Goal: Task Accomplishment & Management: Manage account settings

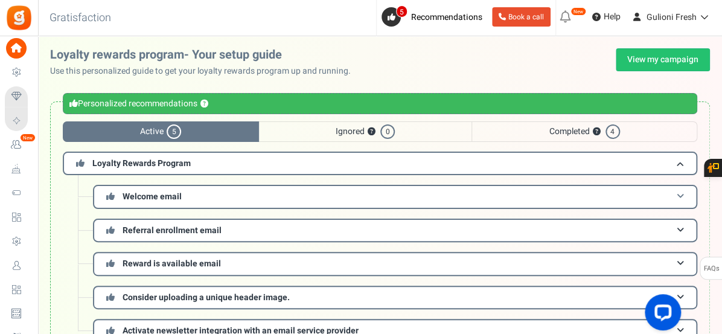
click at [679, 198] on span at bounding box center [680, 196] width 7 height 9
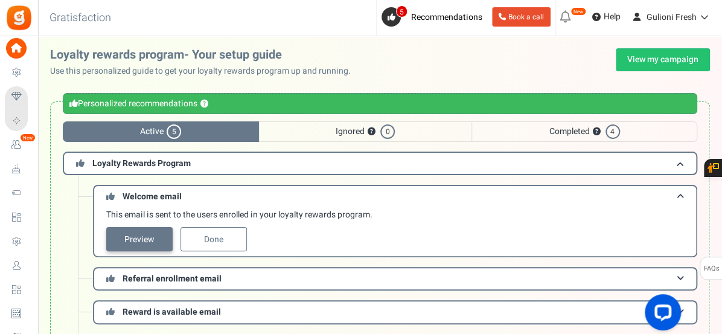
click at [133, 238] on link "Preview" at bounding box center [139, 239] width 66 height 24
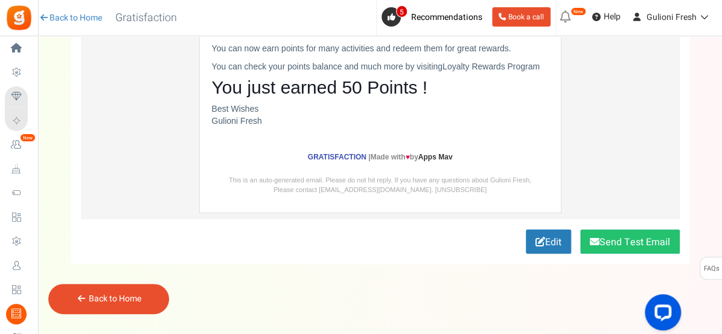
scroll to position [182, 0]
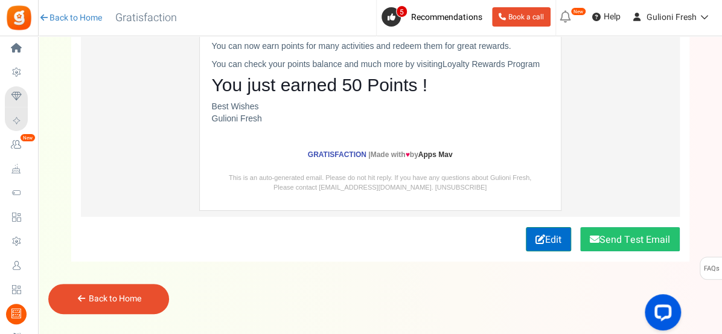
click at [547, 240] on link "Edit" at bounding box center [548, 239] width 45 height 24
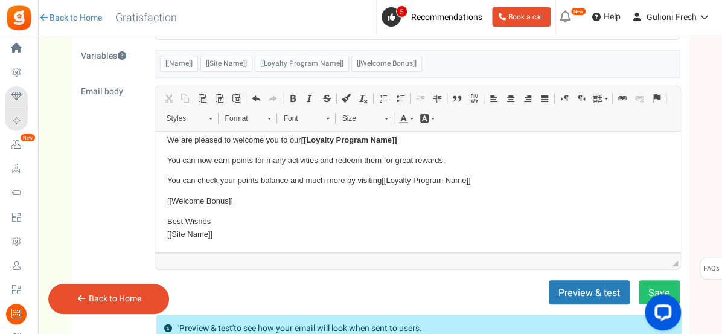
scroll to position [114, 0]
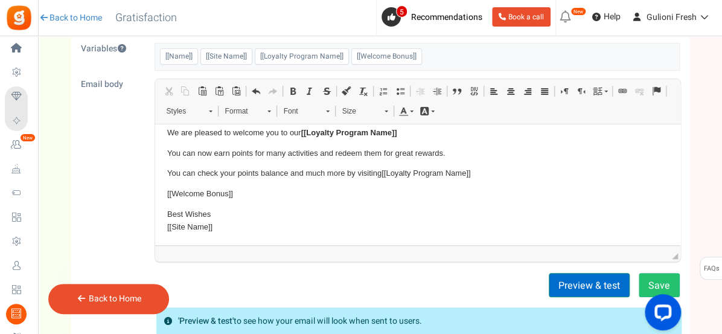
click at [587, 288] on button "Preview & test" at bounding box center [589, 285] width 81 height 24
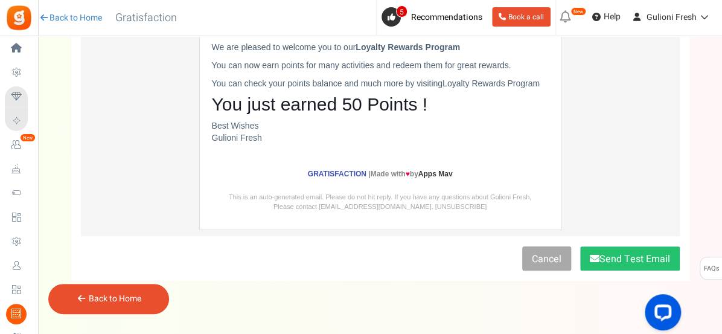
scroll to position [174, 0]
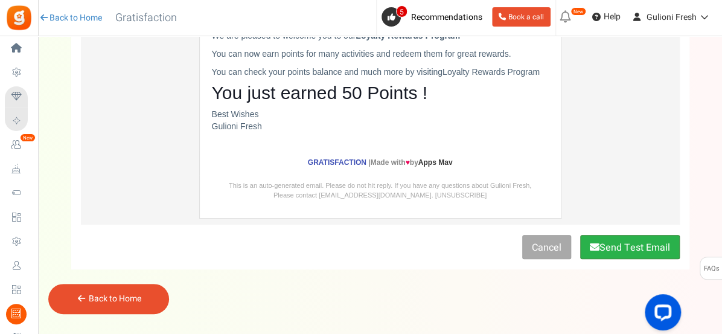
click at [617, 254] on button "Send Test Email" at bounding box center [630, 247] width 100 height 24
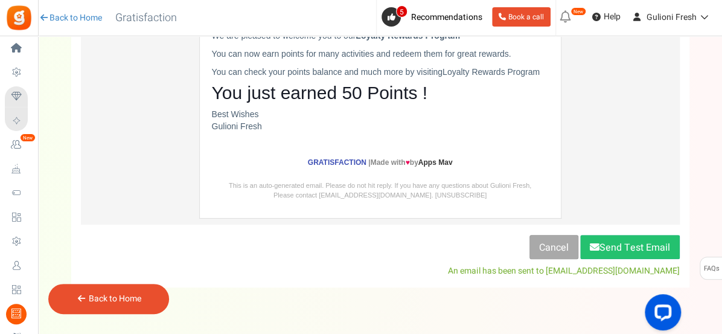
click at [140, 301] on link "Back to Home" at bounding box center [115, 298] width 53 height 13
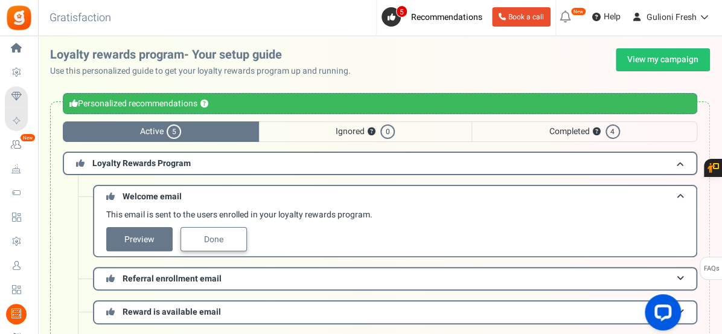
click at [228, 243] on link "Done" at bounding box center [214, 239] width 66 height 24
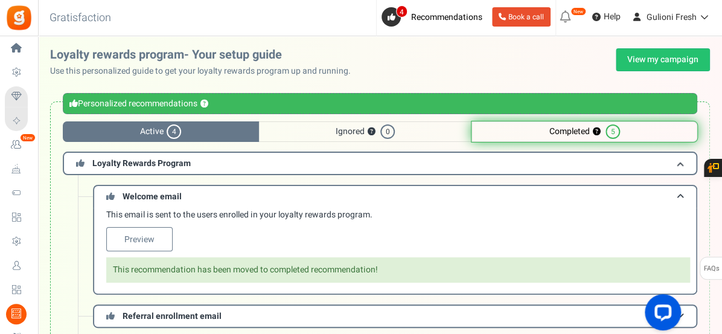
click at [228, 242] on div "This email is sent to the users enrolled in your loyalty rewards program. [GEOG…" at bounding box center [398, 230] width 584 height 42
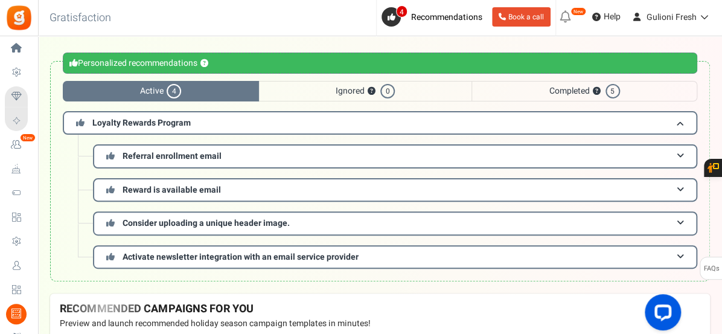
scroll to position [46, 0]
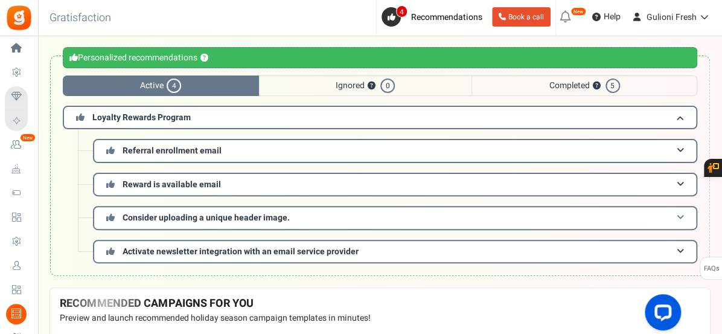
click at [677, 216] on span at bounding box center [680, 217] width 7 height 9
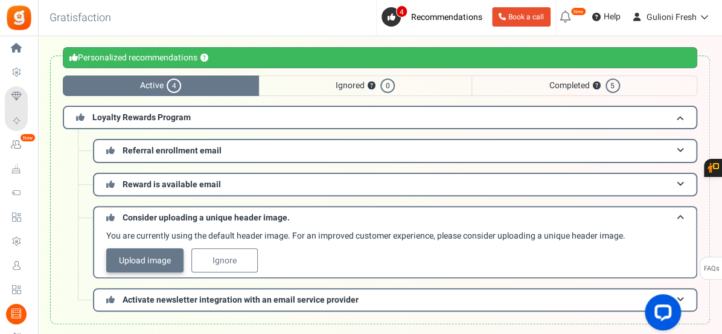
click at [164, 258] on link "Upload image" at bounding box center [144, 260] width 77 height 24
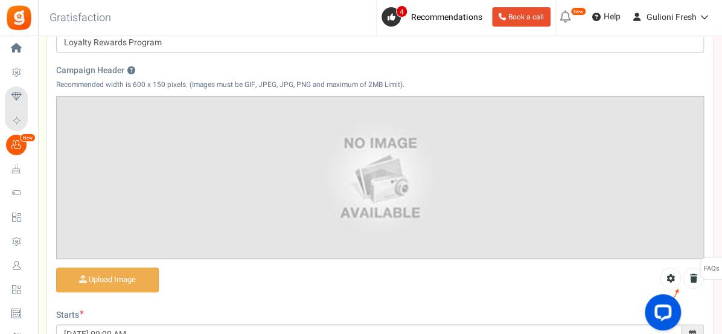
scroll to position [181, 0]
click at [139, 280] on input "Campaign Header ?" at bounding box center [107, 280] width 101 height 24
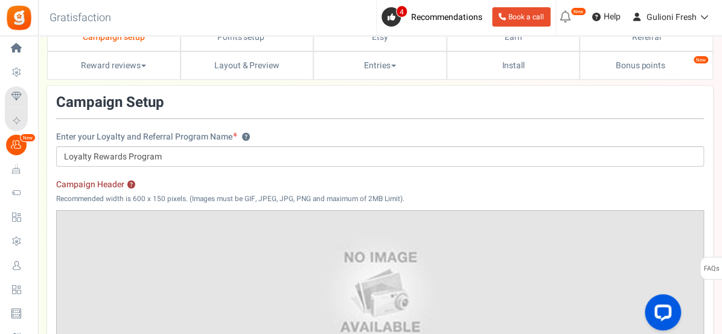
scroll to position [0, 0]
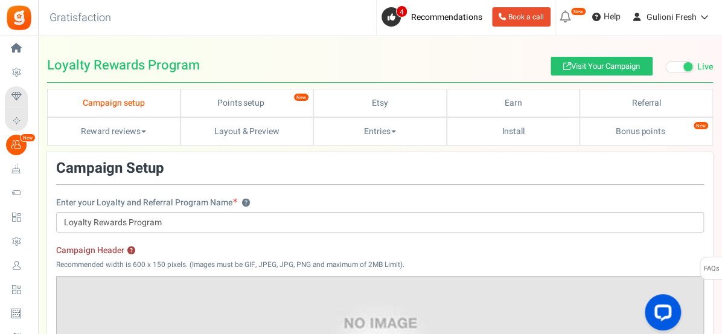
click at [676, 69] on span at bounding box center [680, 67] width 28 height 12
click at [666, 69] on input "Live Paused" at bounding box center [666, 67] width 0 height 8
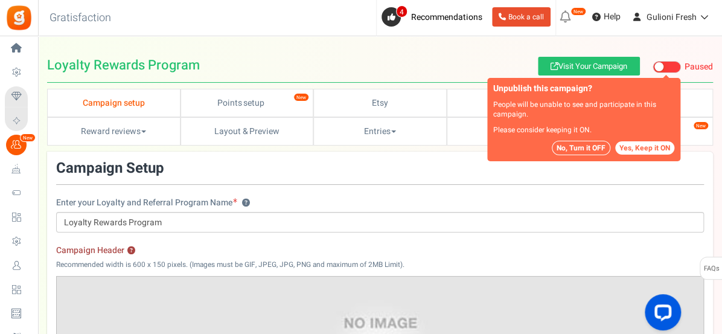
click at [580, 150] on button "No, Turn it OFF" at bounding box center [581, 148] width 59 height 14
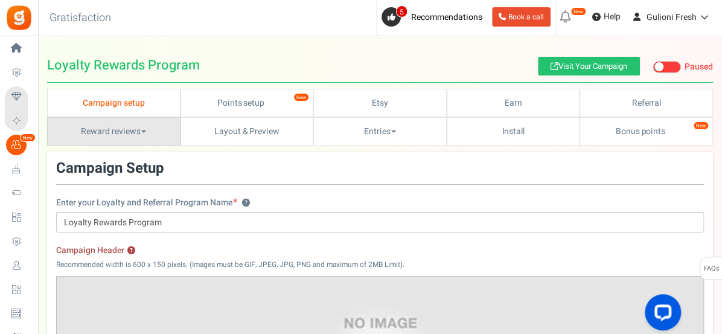
click at [142, 133] on link "Reward reviews" at bounding box center [113, 131] width 133 height 28
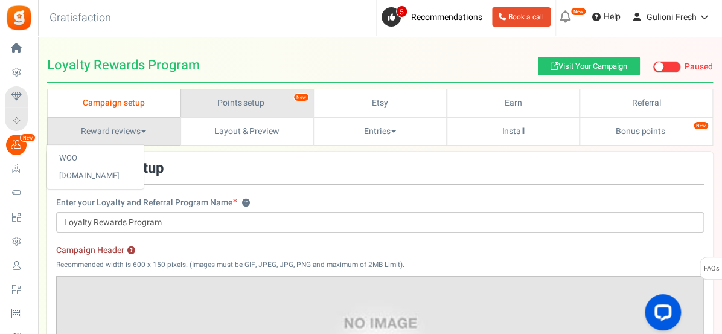
click at [264, 102] on link "Points setup New" at bounding box center [247, 103] width 133 height 28
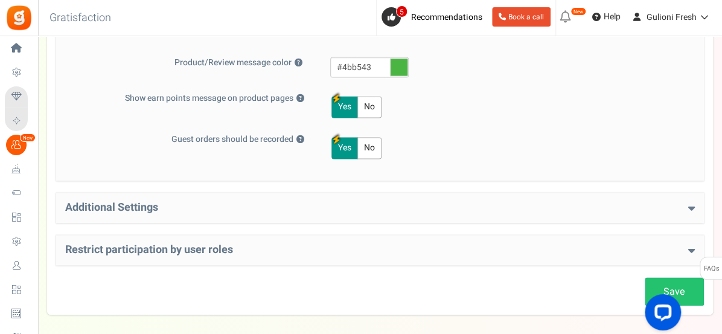
scroll to position [652, 0]
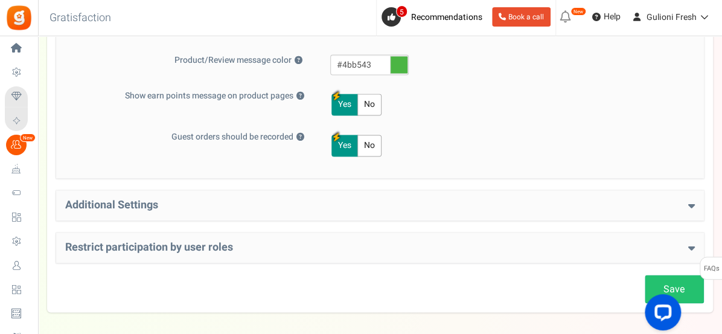
click at [685, 203] on h4 "Additional Settings" at bounding box center [380, 205] width 630 height 12
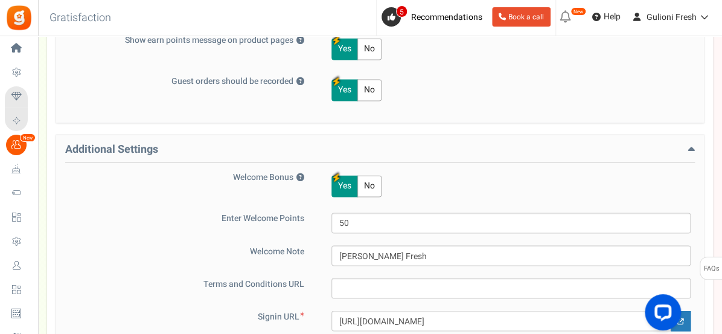
scroll to position [710, 0]
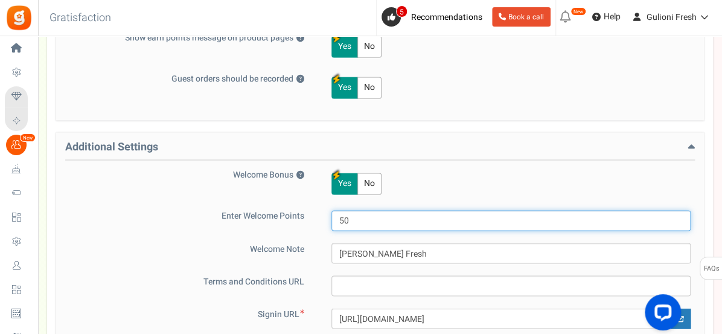
click at [373, 223] on input "50" at bounding box center [511, 220] width 359 height 21
type input "5"
type input "10"
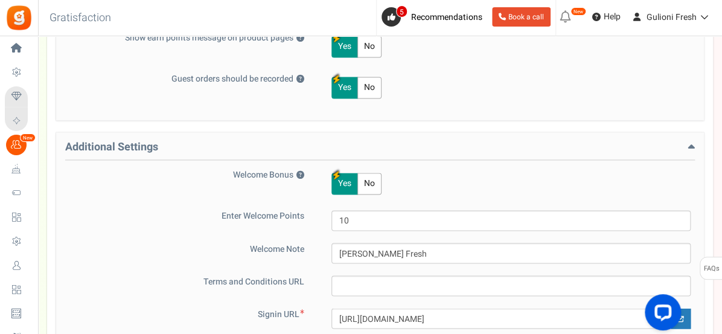
click at [319, 300] on div "Welcome Bonus ? Yes No Enter Welcome Points 10 Welcome Note Karibu Sana Gulioni…" at bounding box center [380, 294] width 630 height 251
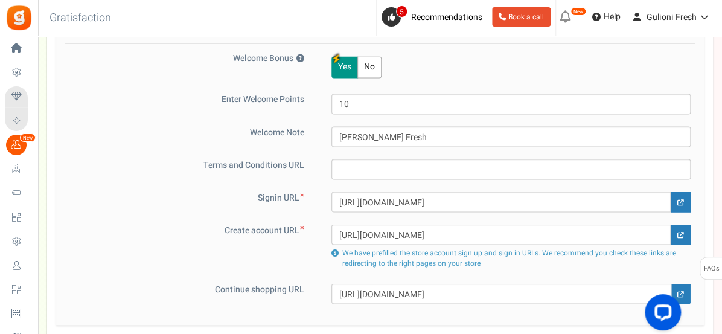
scroll to position [828, 0]
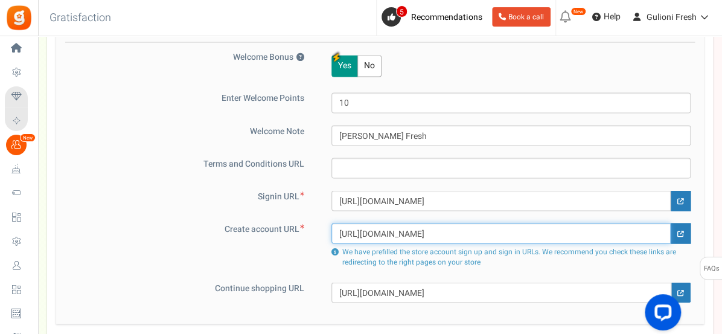
click at [444, 233] on input "[URL][DOMAIN_NAME]" at bounding box center [501, 233] width 339 height 21
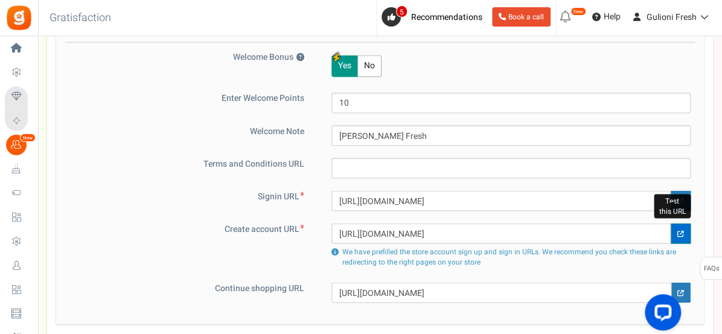
click at [678, 231] on icon at bounding box center [681, 233] width 7 height 7
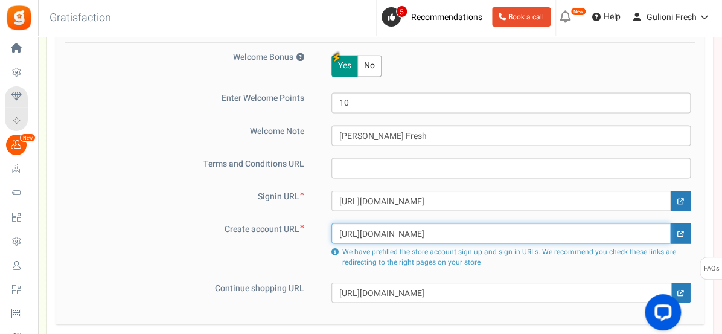
click at [444, 229] on input "[URL][DOMAIN_NAME]" at bounding box center [501, 233] width 339 height 21
type input "[URL][DOMAIN_NAME]"
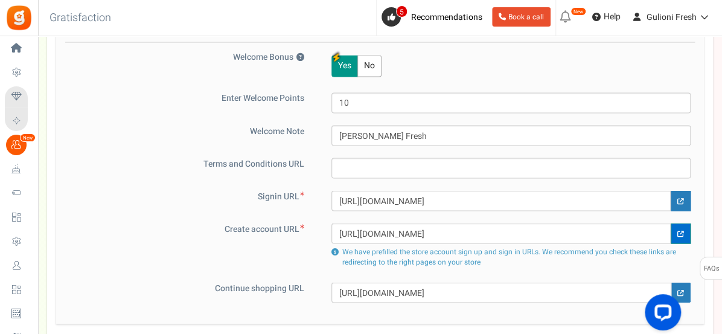
click at [679, 230] on icon at bounding box center [681, 233] width 7 height 7
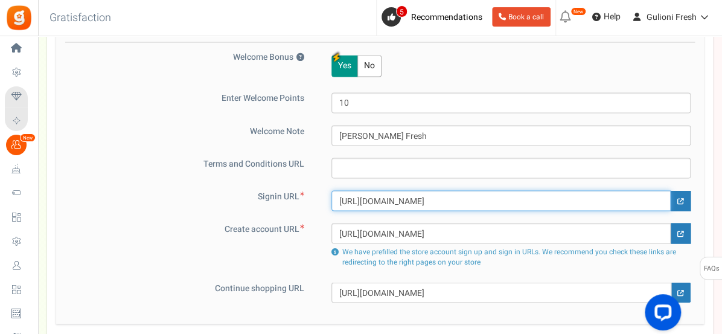
click at [434, 198] on input "[URL][DOMAIN_NAME]" at bounding box center [501, 200] width 339 height 21
type input "[URL][DOMAIN_NAME]"
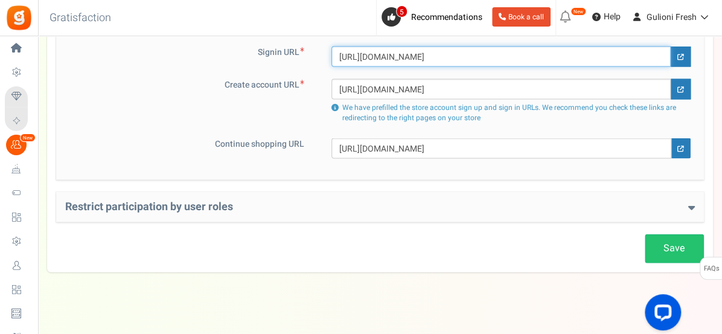
scroll to position [980, 0]
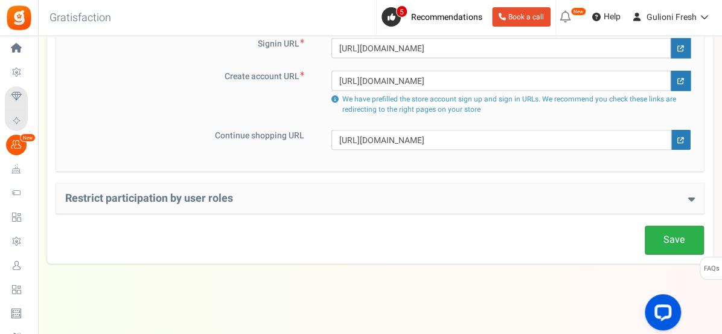
click at [681, 237] on link "Save" at bounding box center [674, 240] width 59 height 28
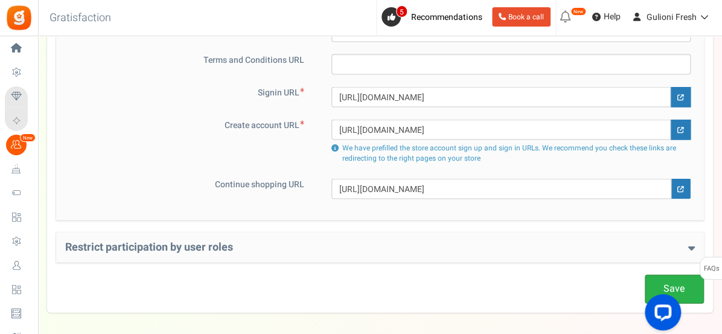
scroll to position [933, 0]
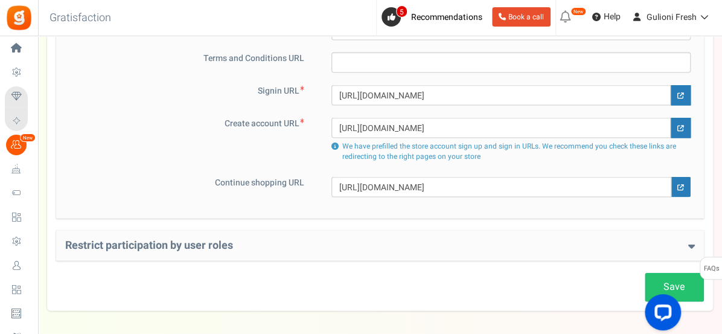
click at [689, 240] on icon at bounding box center [692, 245] width 7 height 11
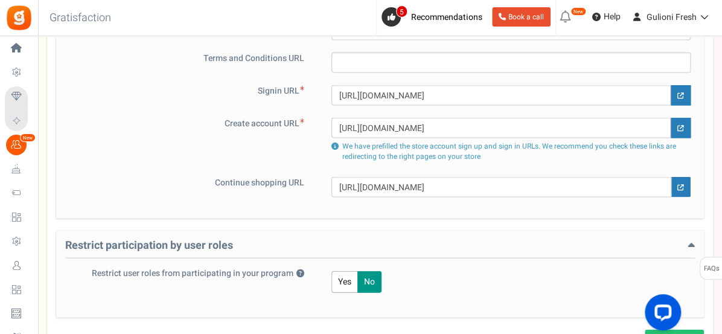
click at [684, 240] on h4 "Restrict participation by user roles" at bounding box center [380, 248] width 630 height 19
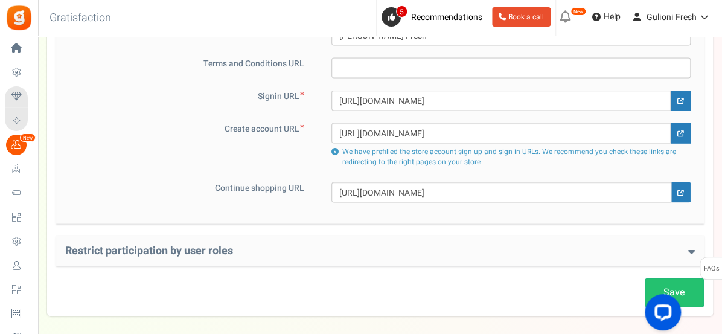
scroll to position [980, 0]
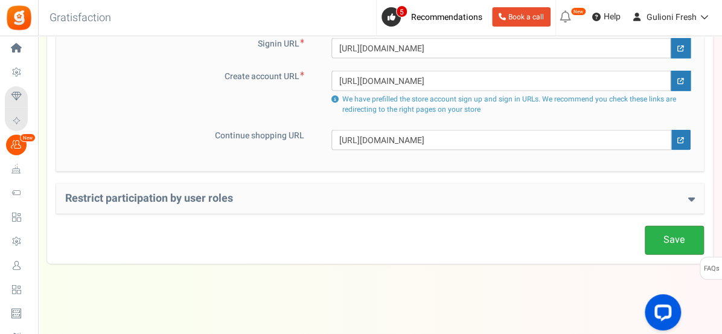
click at [680, 236] on link "Save" at bounding box center [674, 240] width 59 height 28
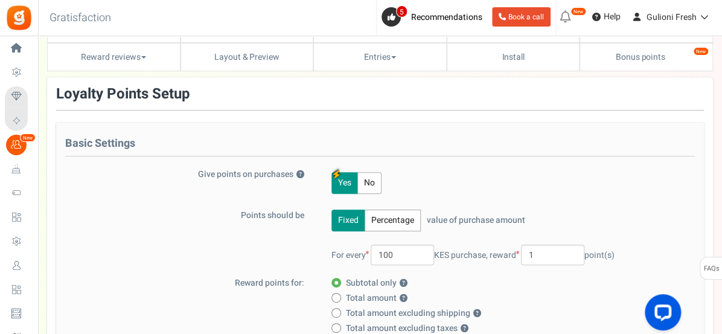
scroll to position [0, 0]
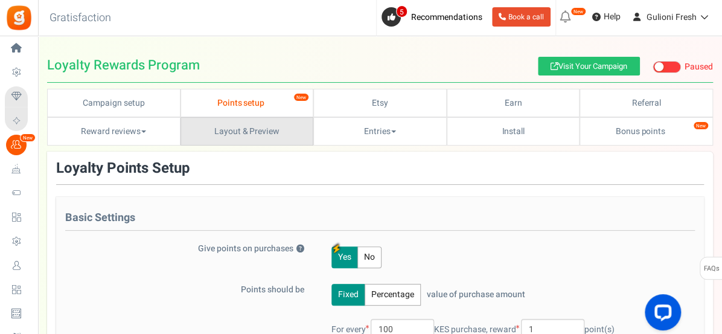
click at [242, 132] on link "Layout & Preview" at bounding box center [247, 131] width 133 height 28
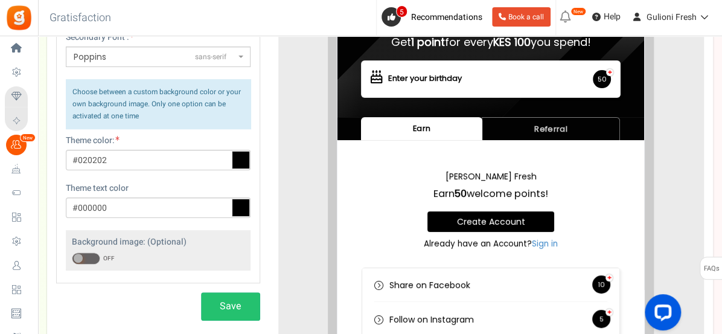
scroll to position [250, 0]
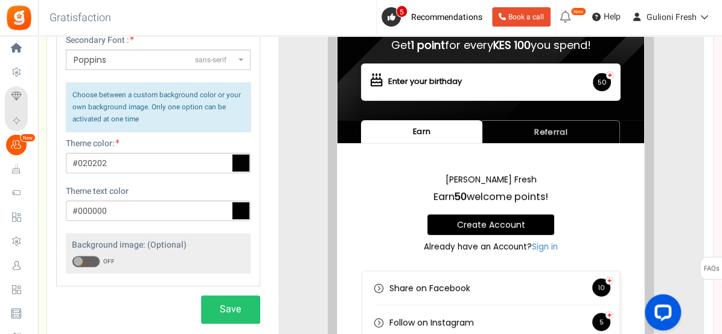
click at [242, 168] on icon at bounding box center [241, 163] width 18 height 18
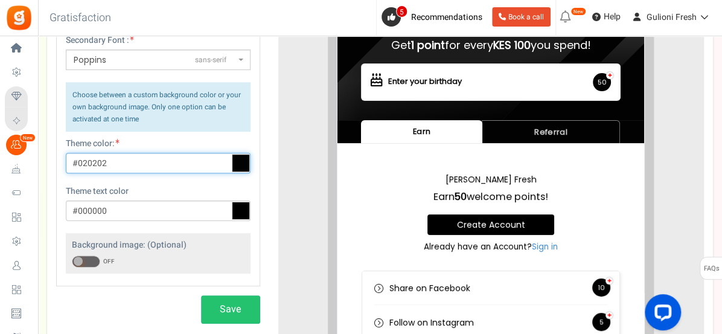
click at [242, 168] on input "#020202" at bounding box center [158, 163] width 185 height 21
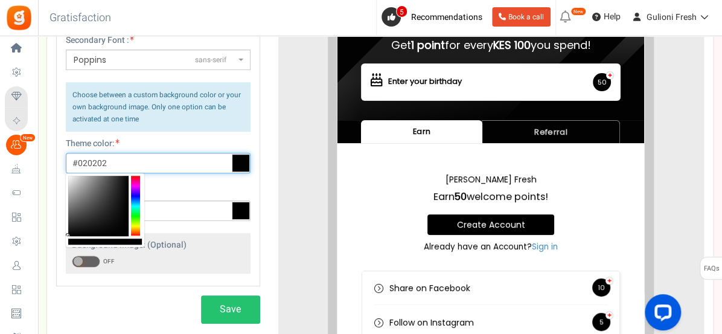
click at [137, 216] on div at bounding box center [135, 206] width 9 height 60
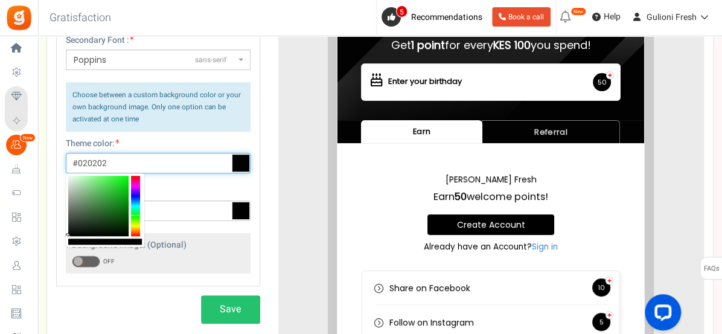
click at [118, 213] on div at bounding box center [98, 206] width 60 height 60
type input "#116314"
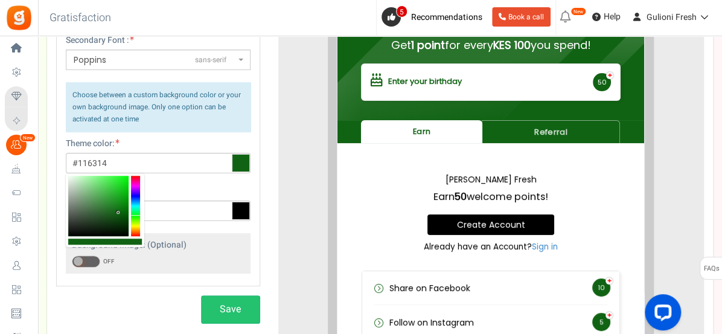
click at [243, 208] on icon at bounding box center [241, 211] width 18 height 18
click at [243, 208] on input "#000000" at bounding box center [158, 211] width 185 height 21
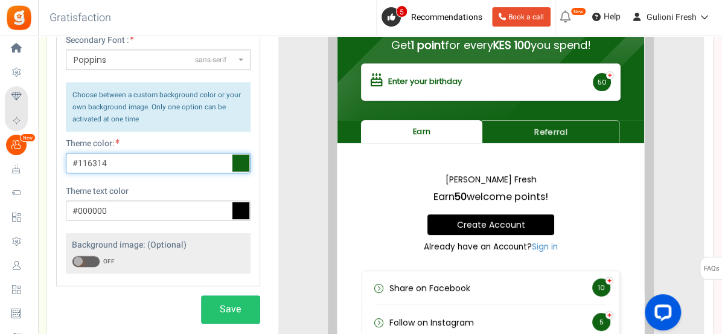
drag, startPoint x: 96, startPoint y: 163, endPoint x: 86, endPoint y: 163, distance: 10.3
click at [86, 163] on input "#116314" at bounding box center [158, 163] width 185 height 21
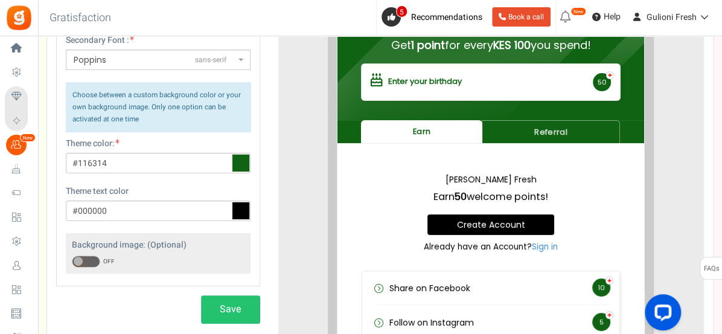
click at [96, 181] on div "Font family: ABeeZeesans-serif [PERSON_NAME] Displaydisplay AR One Sanssans-ser…" at bounding box center [158, 125] width 203 height 295
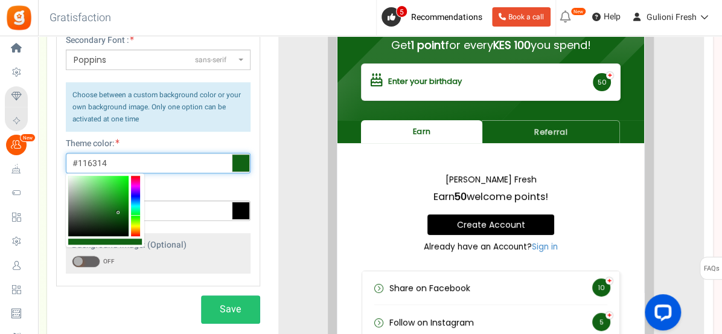
click at [146, 163] on input "#116314" at bounding box center [158, 163] width 185 height 21
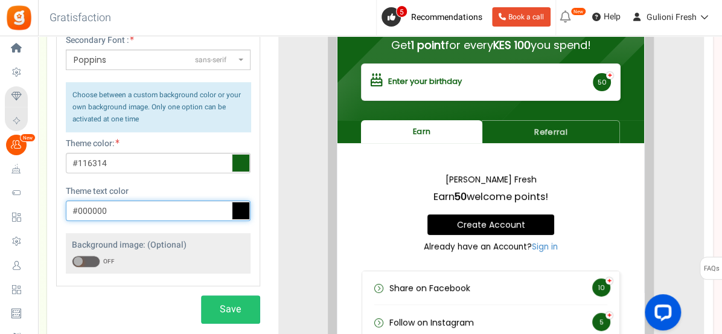
drag, startPoint x: 93, startPoint y: 162, endPoint x: 77, endPoint y: 210, distance: 50.2
click at [77, 210] on input "#000000" at bounding box center [158, 211] width 185 height 21
click at [109, 208] on input "#000000" at bounding box center [158, 211] width 185 height 21
type input "#000000"
click at [92, 258] on span at bounding box center [86, 261] width 28 height 12
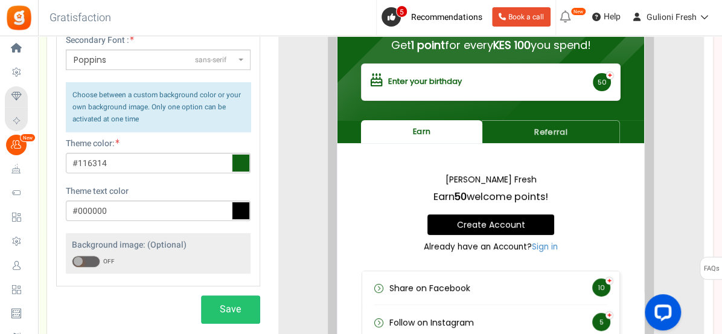
click at [72, 258] on input "ON OFF" at bounding box center [72, 262] width 0 height 8
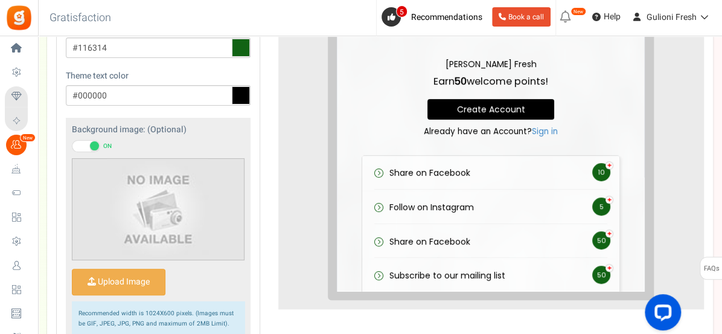
scroll to position [379, 0]
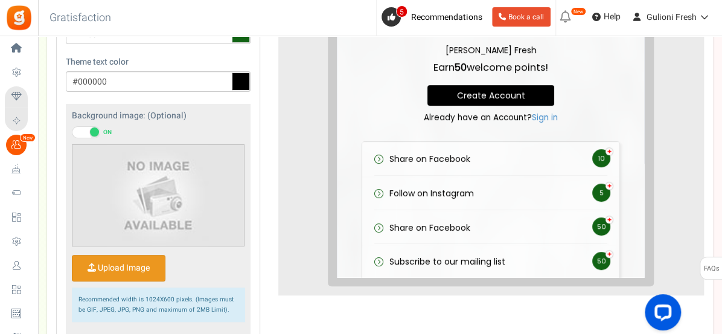
click at [132, 268] on input "Upload Image" at bounding box center [118, 267] width 92 height 25
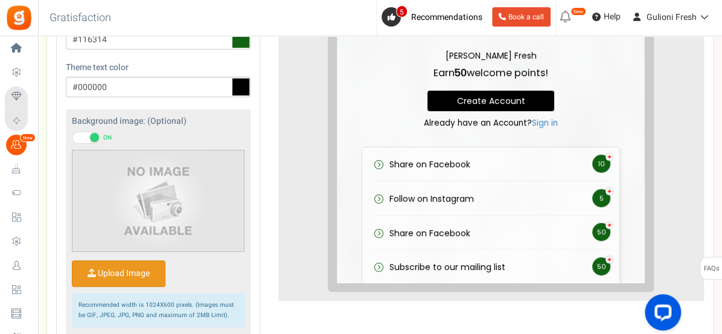
scroll to position [375, 0]
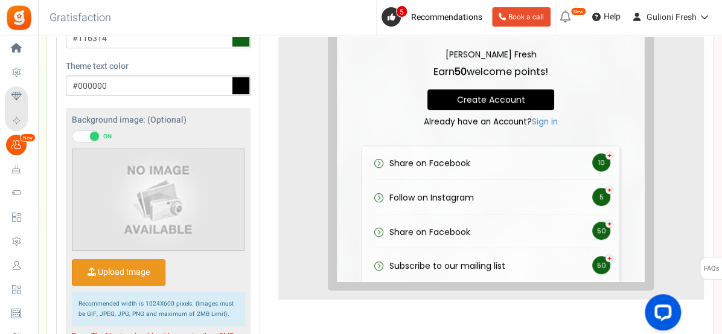
click at [87, 131] on span at bounding box center [86, 136] width 28 height 12
click at [72, 133] on input "ON OFF" at bounding box center [72, 137] width 0 height 8
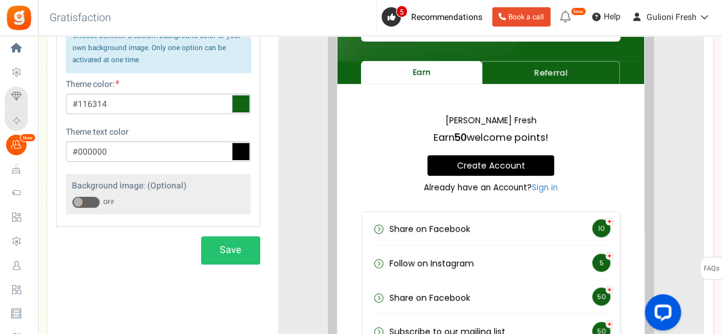
scroll to position [313, 0]
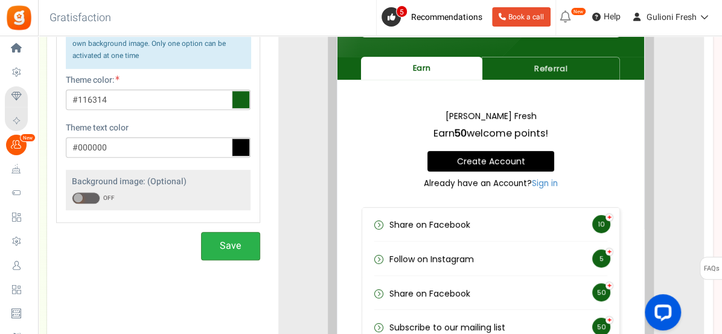
click at [240, 249] on button "Save" at bounding box center [230, 246] width 59 height 28
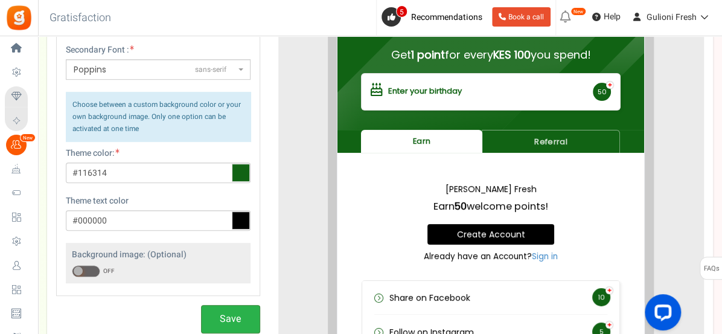
scroll to position [220, 0]
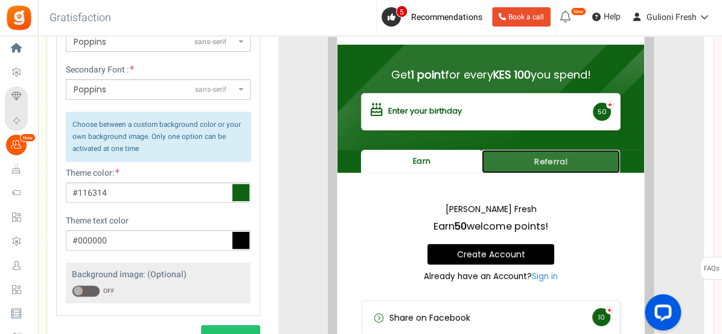
click at [551, 153] on link "Referral" at bounding box center [542, 152] width 138 height 24
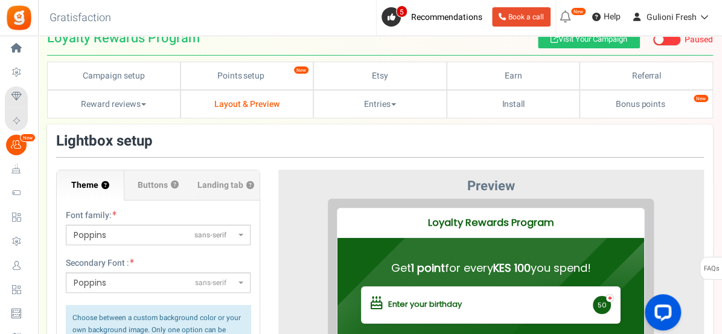
scroll to position [0, 0]
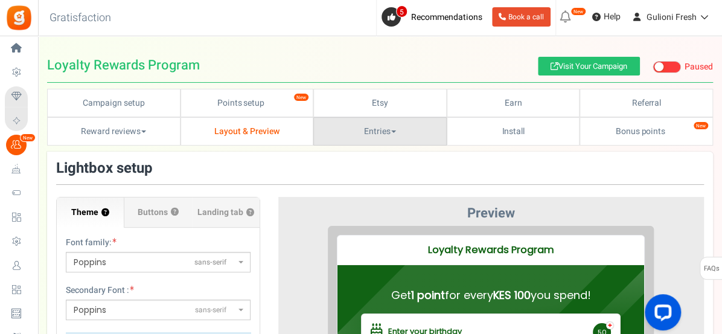
click at [390, 132] on link "Entries" at bounding box center [379, 131] width 133 height 28
click at [341, 160] on link "Entries" at bounding box center [361, 159] width 97 height 18
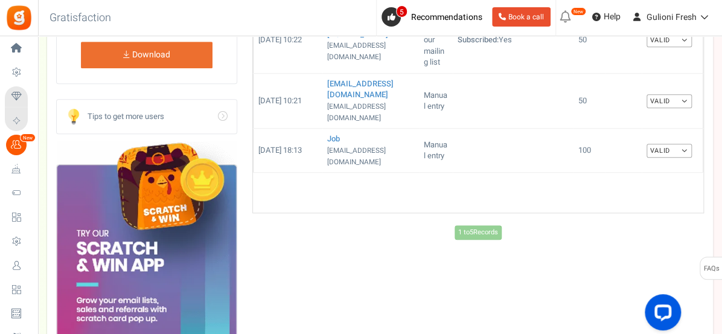
scroll to position [321, 0]
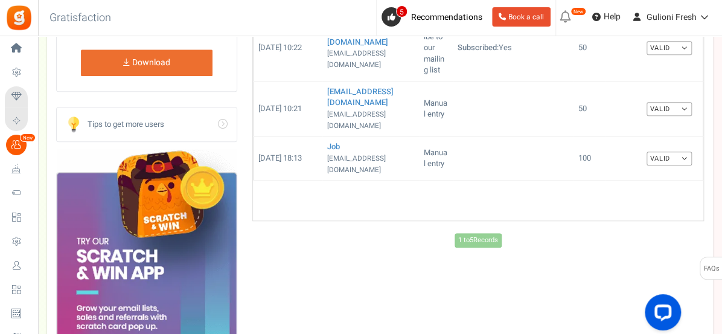
click at [243, 255] on div "Entries Expired All Manual entry Share on Facebook Follow on Instagram Share on…" at bounding box center [380, 142] width 648 height 521
click at [244, 252] on div "Entries Expired All Manual entry Share on Facebook Follow on Instagram Share on…" at bounding box center [380, 142] width 648 height 521
click at [240, 246] on div "Entries Expired All Manual entry Share on Facebook Follow on Instagram Share on…" at bounding box center [380, 142] width 648 height 521
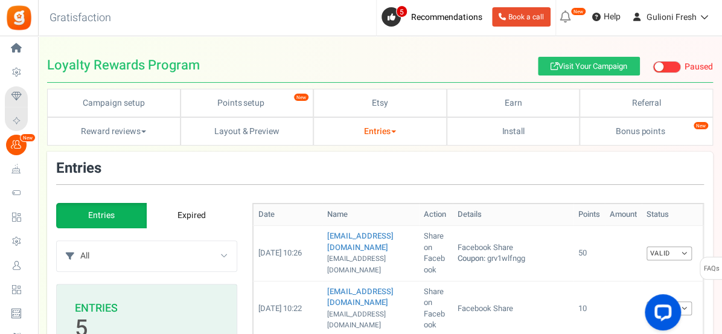
scroll to position [0, 0]
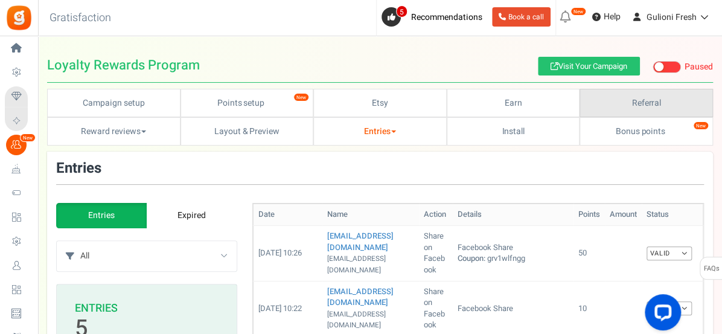
click at [641, 98] on link "Referral" at bounding box center [646, 103] width 133 height 28
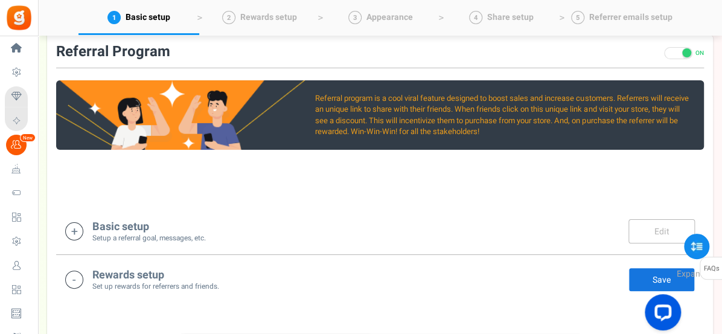
scroll to position [152, 0]
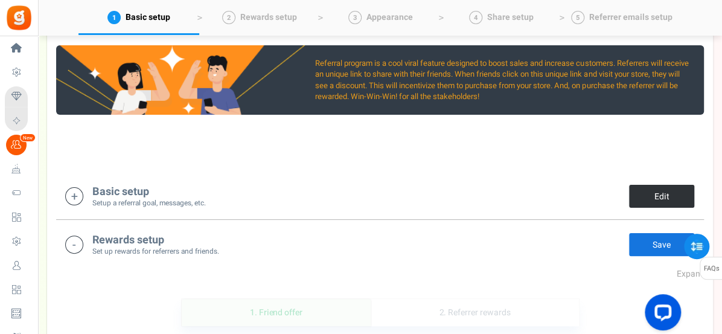
click at [654, 198] on link "Edit" at bounding box center [662, 196] width 66 height 24
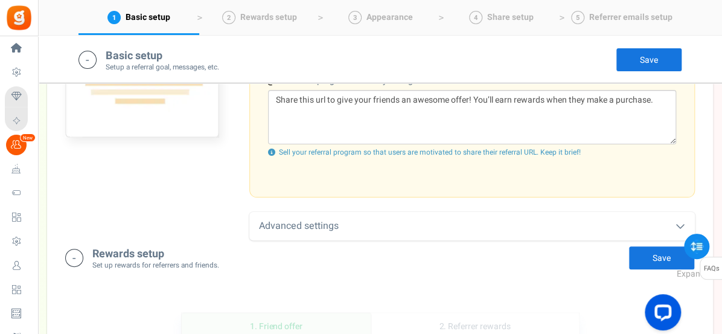
scroll to position [561, 0]
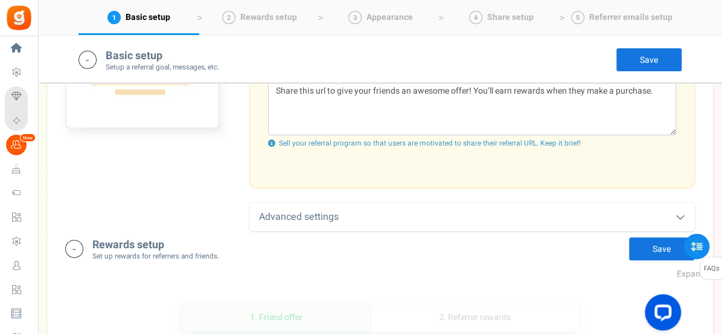
click at [677, 216] on icon at bounding box center [681, 217] width 10 height 10
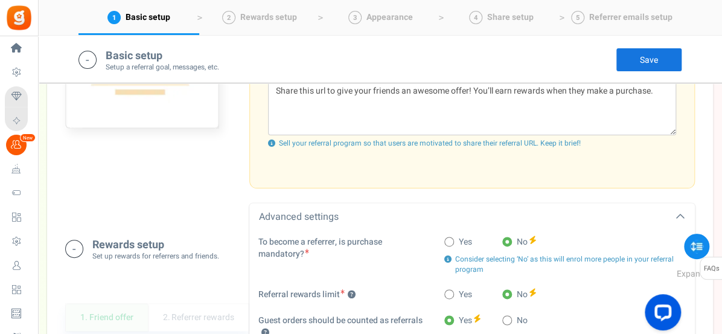
click at [448, 241] on span at bounding box center [450, 242] width 10 height 10
click at [448, 241] on input "Yes" at bounding box center [449, 243] width 8 height 8
radio input "true"
click at [509, 239] on span at bounding box center [508, 242] width 10 height 10
click at [509, 239] on input "No" at bounding box center [507, 243] width 8 height 8
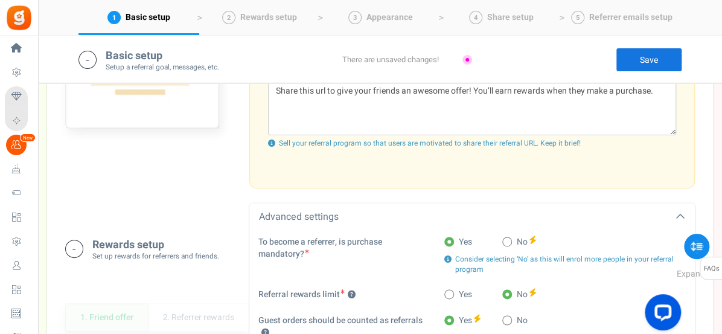
radio input "true"
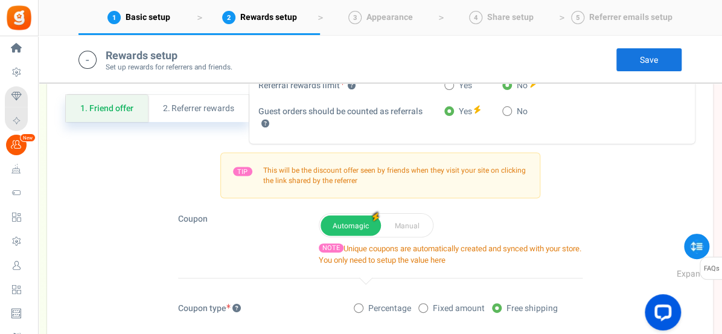
scroll to position [771, 0]
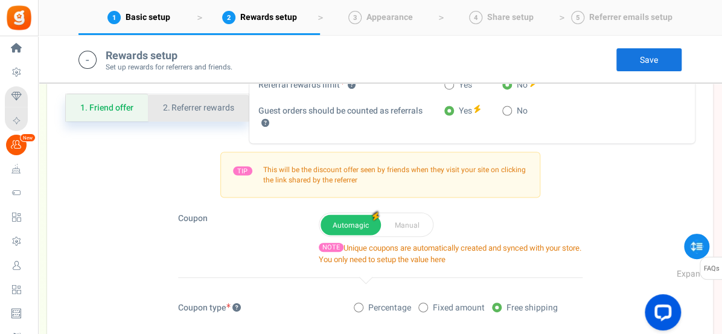
click at [213, 110] on link "2. Referrer rewards" at bounding box center [198, 107] width 101 height 27
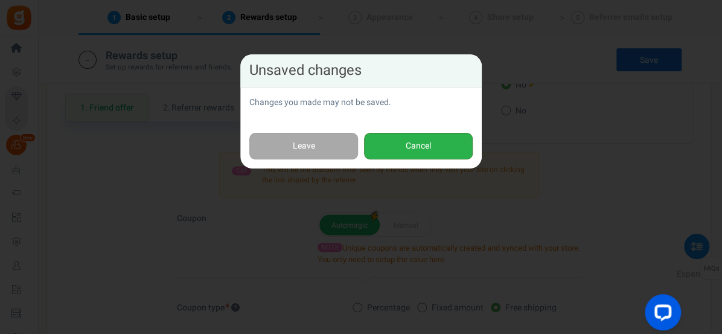
click at [425, 147] on button "Cancel" at bounding box center [418, 146] width 109 height 27
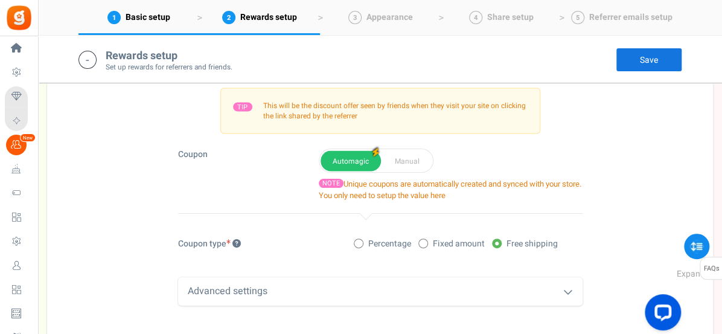
scroll to position [835, 0]
click at [368, 289] on div "Advanced settings" at bounding box center [380, 291] width 405 height 28
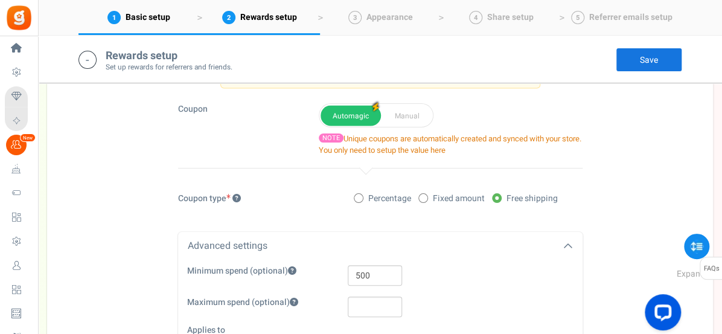
scroll to position [875, 0]
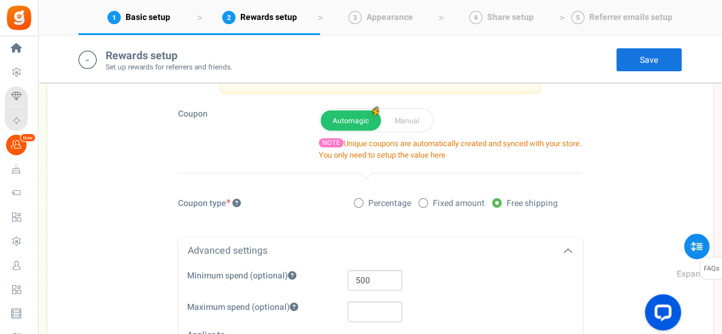
click at [658, 60] on link "Save" at bounding box center [649, 60] width 66 height 24
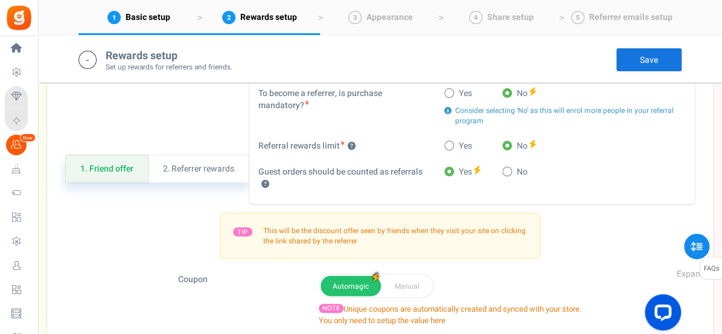
scroll to position [725, 0]
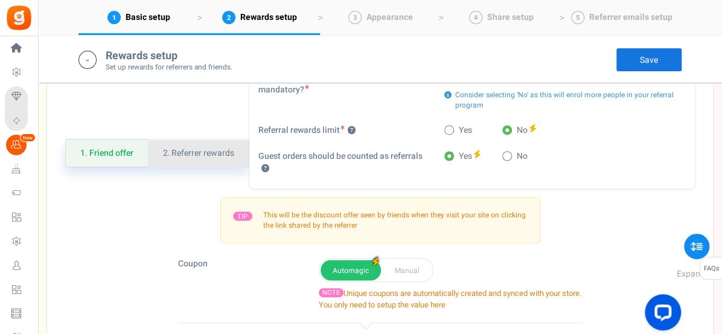
click at [216, 156] on link "2. Referrer rewards" at bounding box center [198, 153] width 101 height 27
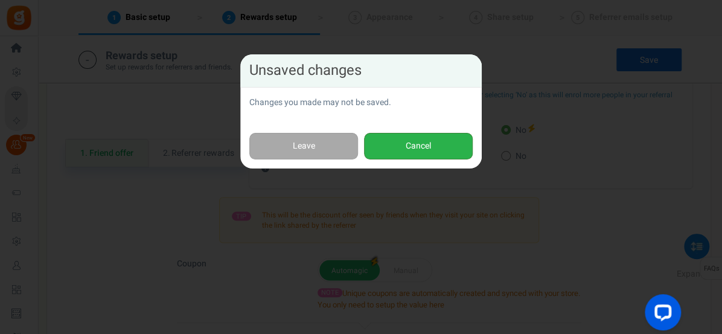
click at [422, 141] on button "Cancel" at bounding box center [418, 146] width 109 height 27
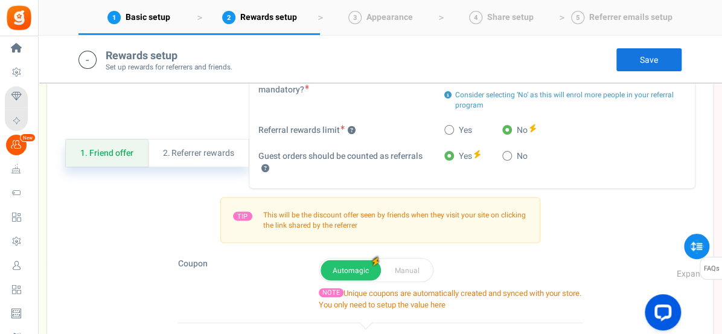
click at [644, 65] on link "Save" at bounding box center [649, 60] width 66 height 24
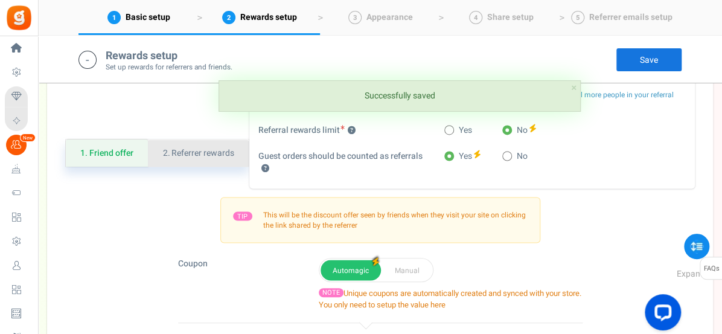
click at [208, 157] on link "2. Referrer rewards" at bounding box center [198, 153] width 101 height 27
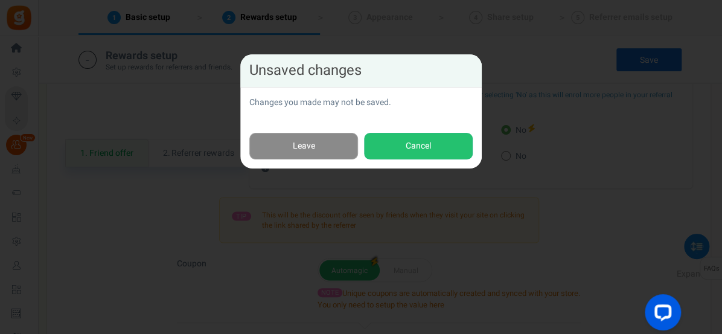
click at [315, 152] on link "Leave" at bounding box center [303, 146] width 109 height 27
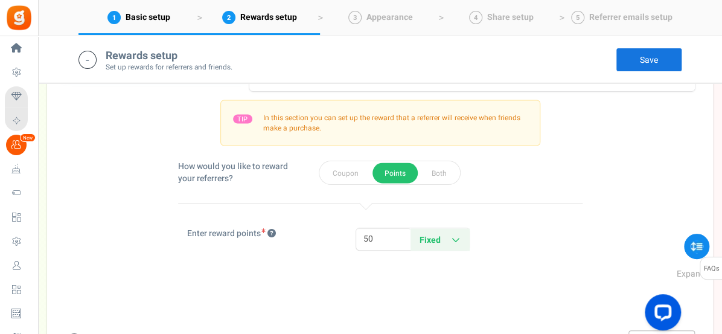
scroll to position [822, 0]
click at [641, 57] on link "Save" at bounding box center [649, 60] width 66 height 24
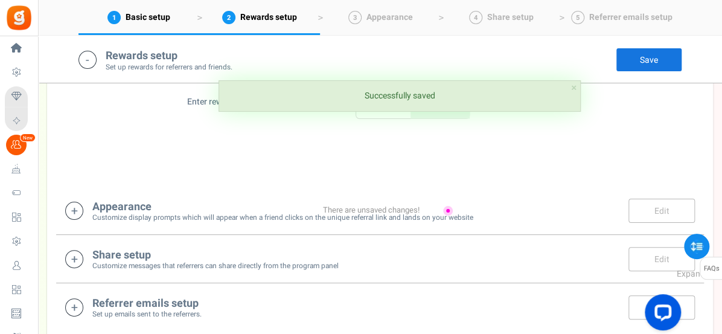
scroll to position [953, 0]
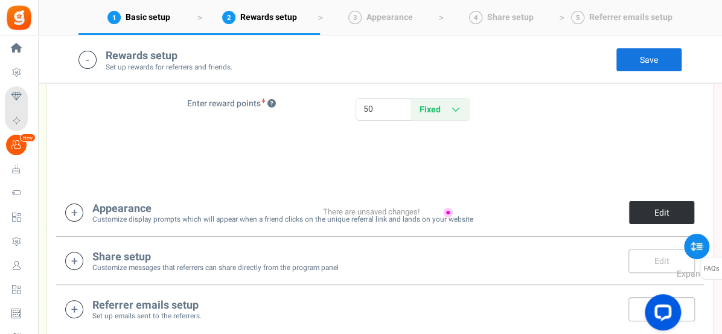
click at [646, 207] on link "Edit" at bounding box center [662, 213] width 66 height 24
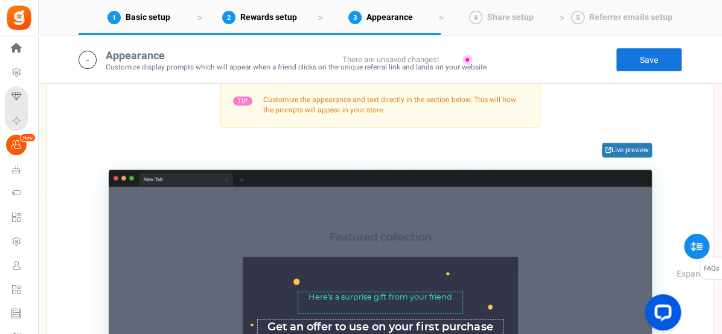
scroll to position [1178, 0]
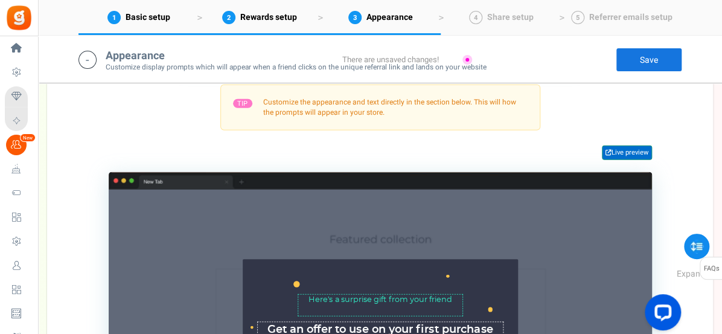
click at [625, 153] on link "Live preview" at bounding box center [627, 153] width 50 height 14
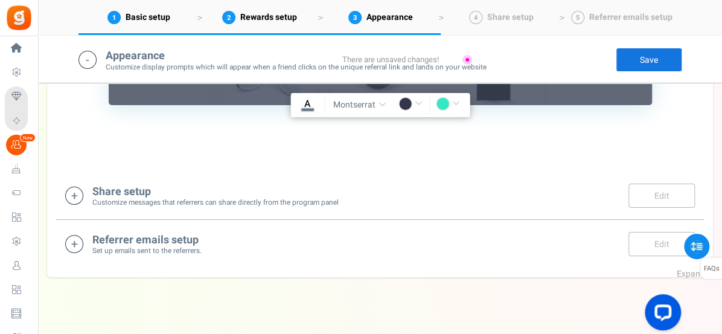
scroll to position [1574, 0]
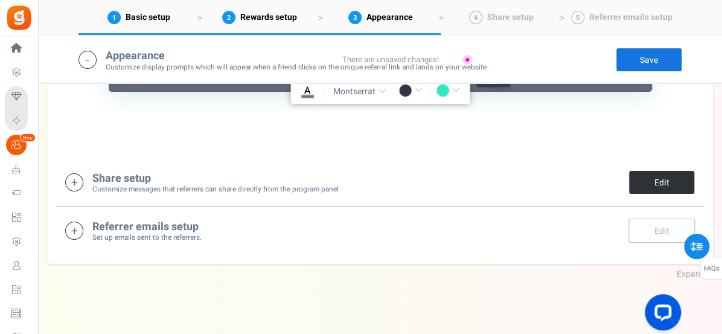
click at [644, 182] on link "Edit" at bounding box center [662, 182] width 66 height 24
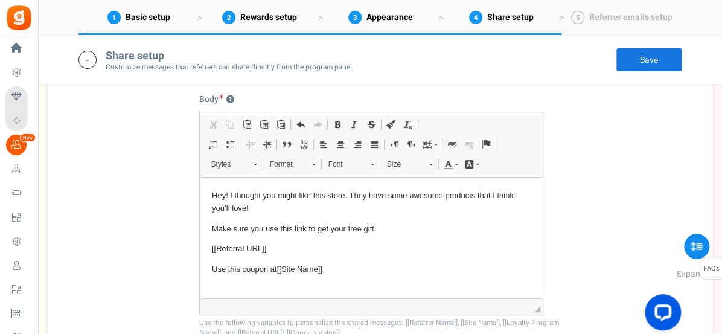
scroll to position [1921, 0]
click at [486, 195] on p "Hey! I thought you might like this store. They have some awesome products that …" at bounding box center [370, 200] width 319 height 25
click at [490, 194] on p "Hey! I thought you might like this store. They have some awesome products that …" at bounding box center [370, 200] width 319 height 25
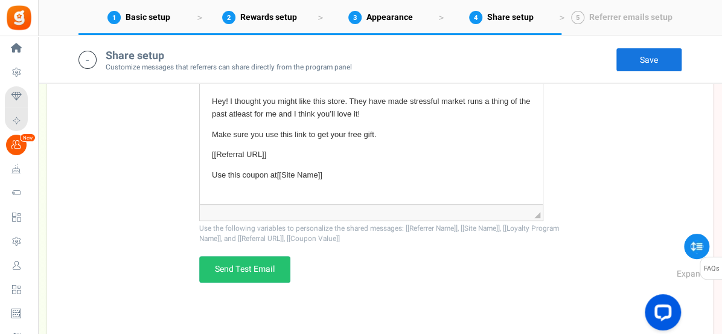
scroll to position [2020, 0]
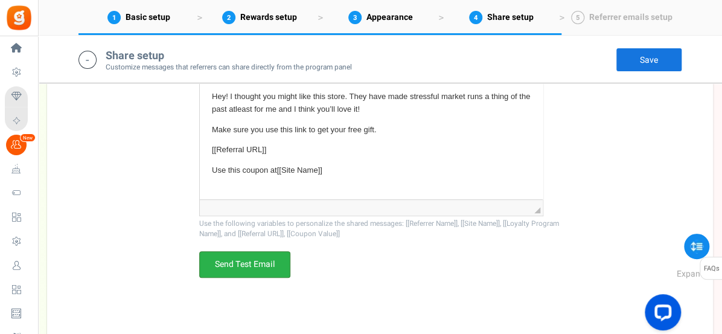
click at [253, 262] on link "Send Test Email" at bounding box center [244, 264] width 91 height 27
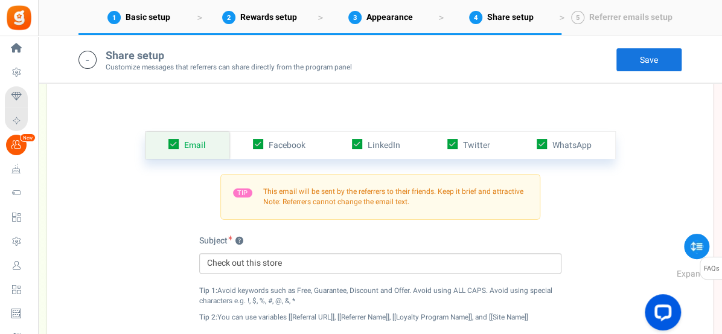
scroll to position [1682, 0]
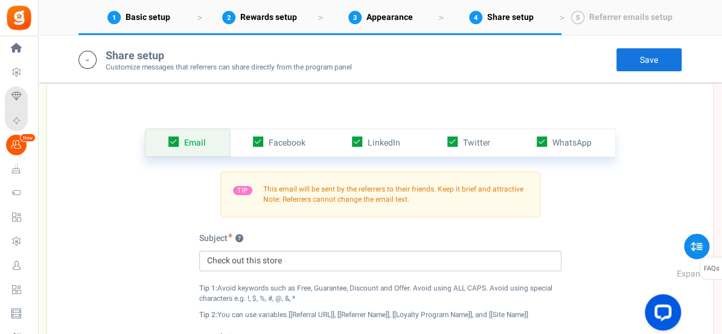
click at [648, 60] on link "Save" at bounding box center [649, 60] width 66 height 24
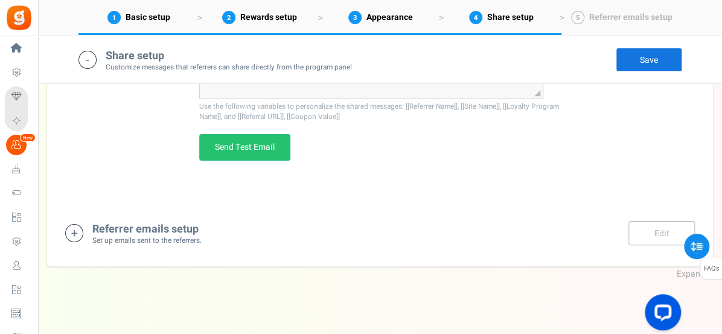
scroll to position [2138, 0]
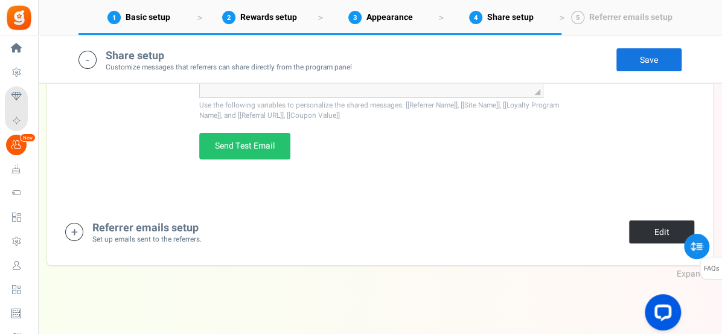
click at [655, 226] on link "Edit" at bounding box center [662, 232] width 66 height 24
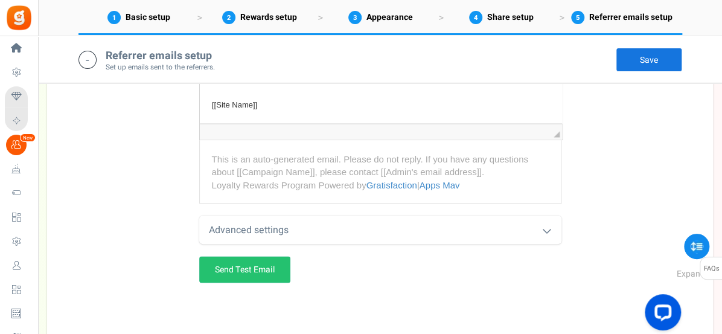
scroll to position [2646, 0]
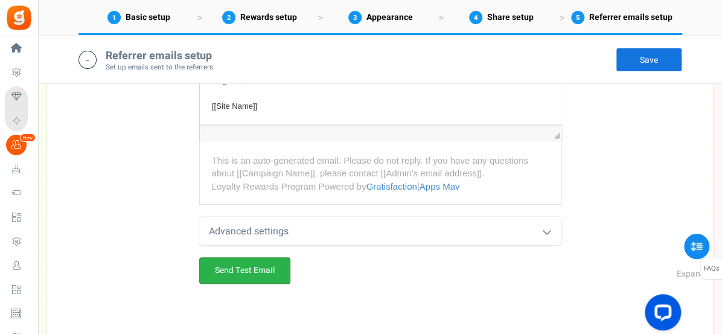
click at [271, 272] on link "Send Test Email" at bounding box center [244, 270] width 91 height 27
click at [638, 60] on link "Save" at bounding box center [649, 60] width 66 height 24
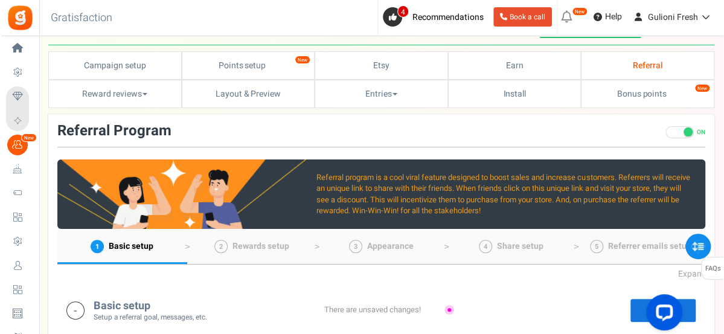
scroll to position [0, 0]
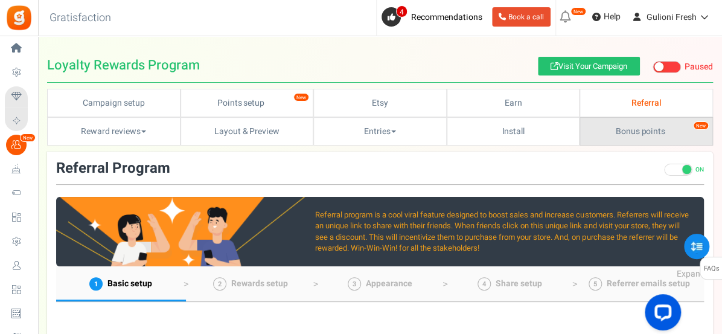
click at [626, 132] on link "Bonus points New" at bounding box center [646, 131] width 133 height 28
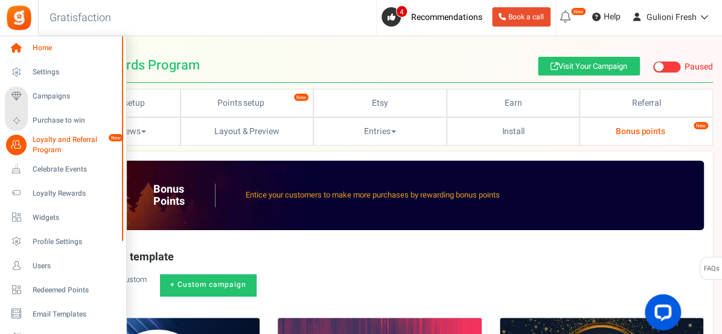
click at [38, 48] on span "Home" at bounding box center [75, 48] width 85 height 10
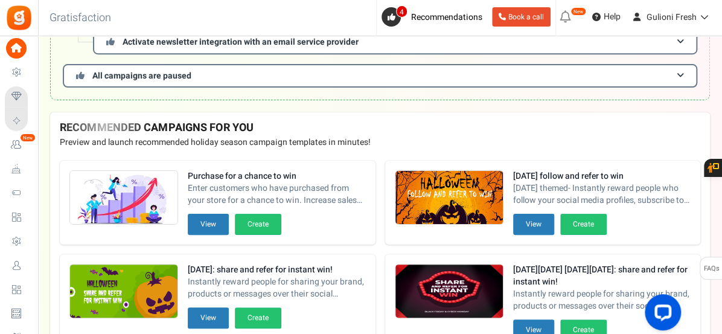
scroll to position [242, 0]
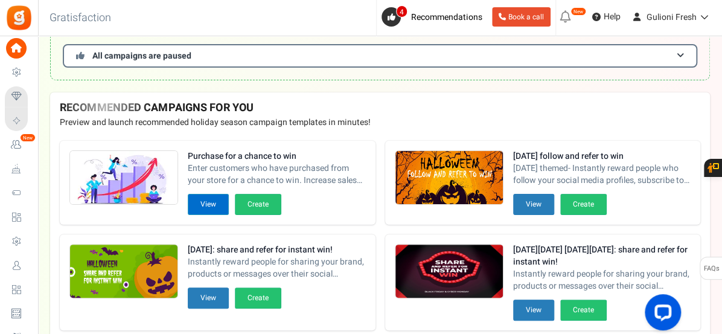
click at [212, 201] on button "View" at bounding box center [208, 204] width 41 height 21
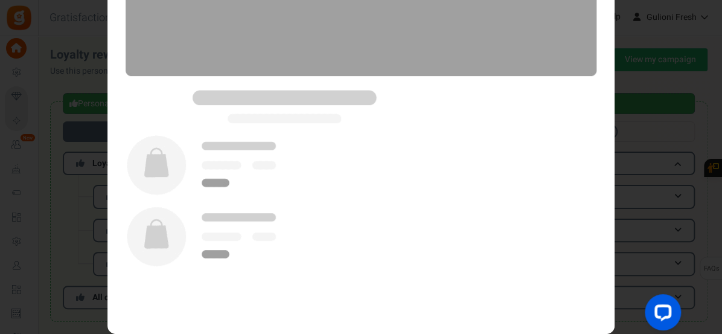
scroll to position [89, 0]
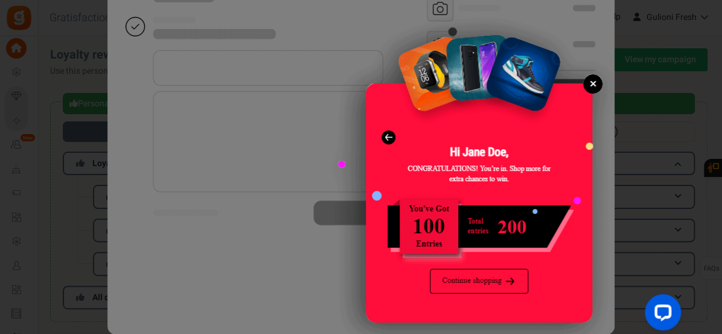
click at [628, 150] on div at bounding box center [361, 153] width 722 height 362
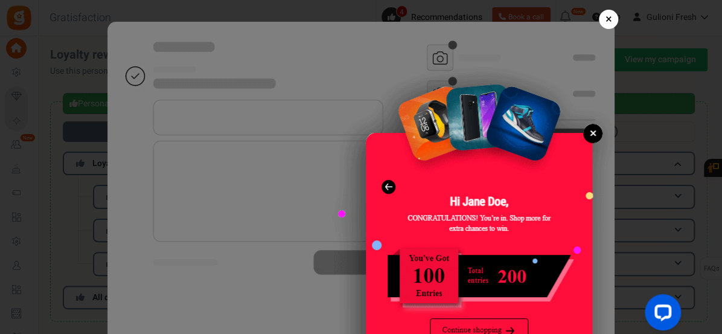
scroll to position [0, 0]
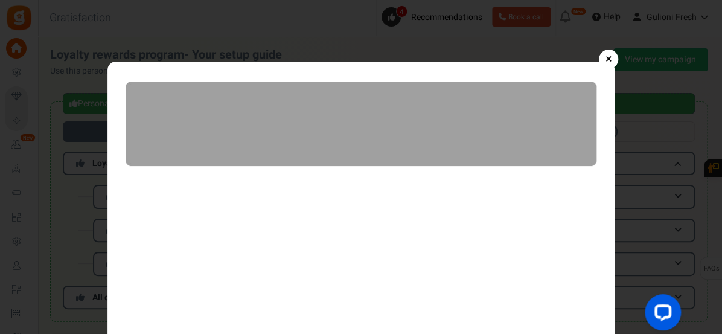
click at [602, 56] on link "×" at bounding box center [608, 59] width 19 height 19
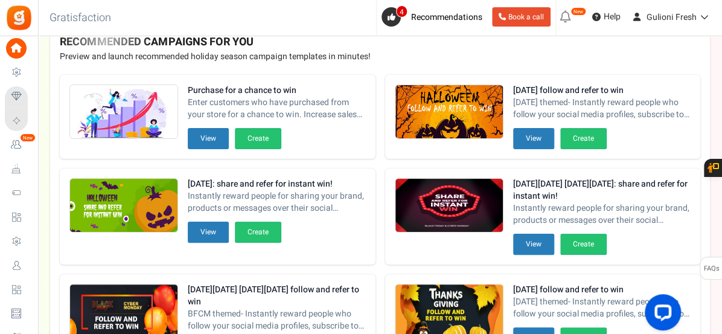
scroll to position [312, 0]
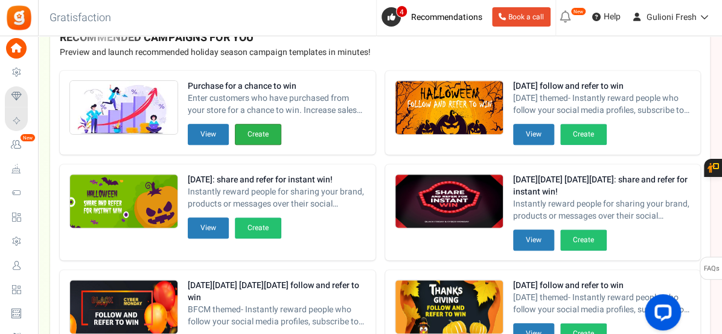
click at [263, 133] on button "Create" at bounding box center [258, 134] width 47 height 21
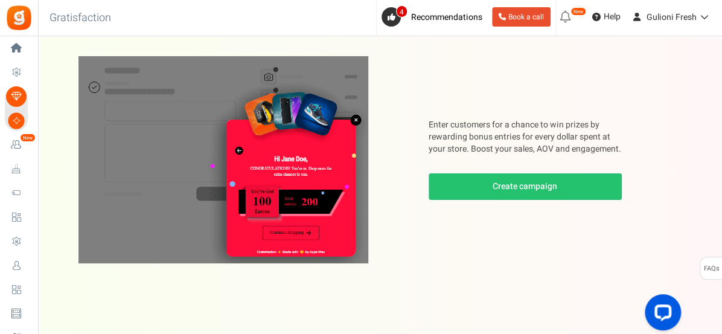
scroll to position [86, 0]
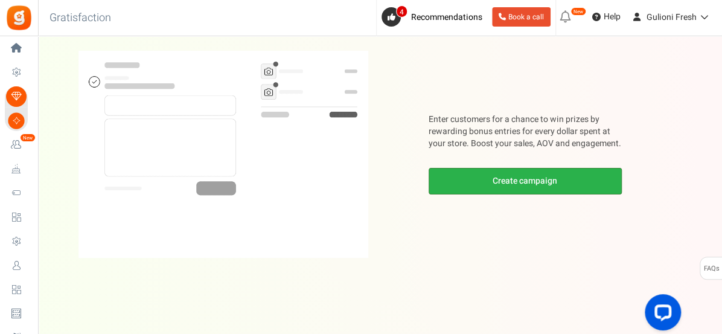
click at [562, 182] on link "Create campaign" at bounding box center [525, 181] width 193 height 27
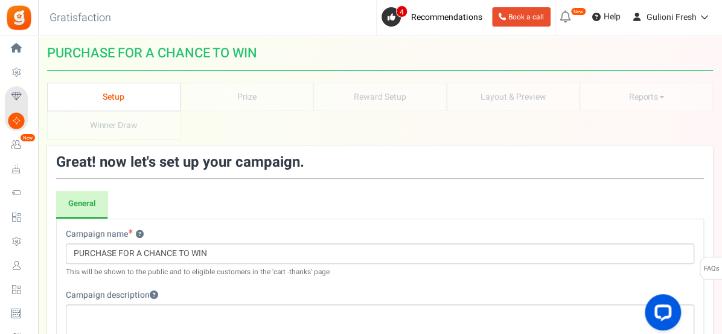
click at [418, 99] on li "Reward Setup" at bounding box center [379, 97] width 133 height 28
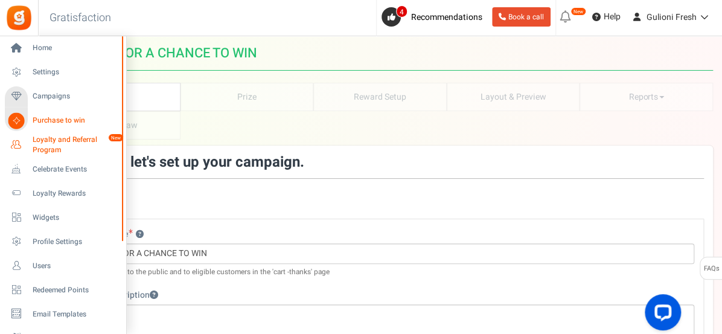
click at [47, 143] on span "Loyalty and Referral Program" at bounding box center [77, 145] width 88 height 21
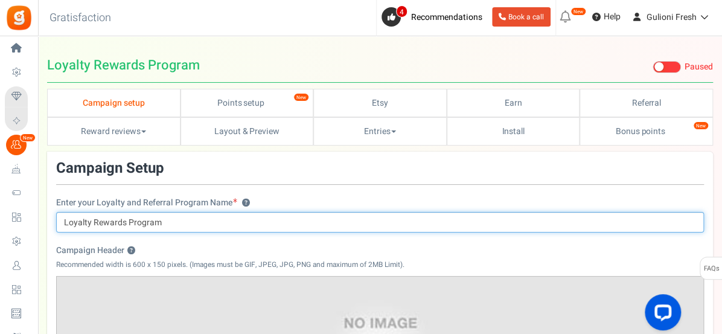
click at [125, 222] on input "Loyalty Rewards Program" at bounding box center [380, 222] width 648 height 21
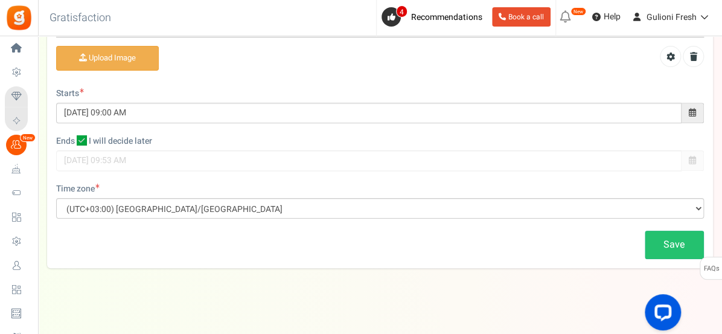
scroll to position [408, 0]
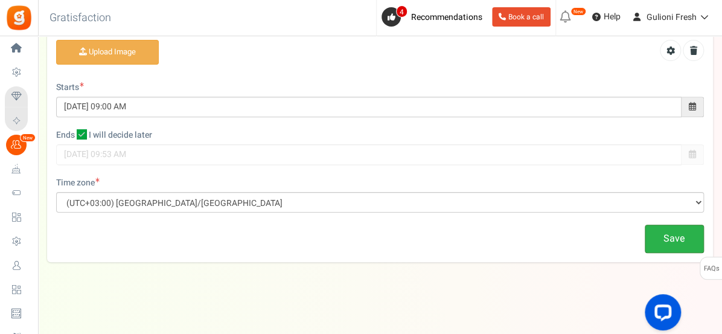
type input "Loyalty Reward Program"
click at [667, 239] on link "Save" at bounding box center [674, 239] width 59 height 28
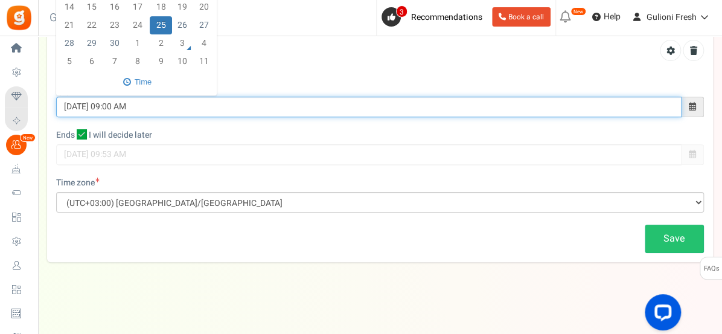
click at [72, 103] on input "[DATE] 09:00 AM" at bounding box center [369, 107] width 626 height 21
click at [85, 103] on input "[DATE] 09:00 AM" at bounding box center [369, 107] width 626 height 21
click at [73, 104] on input "[DATE] 09:00 AM" at bounding box center [369, 107] width 626 height 21
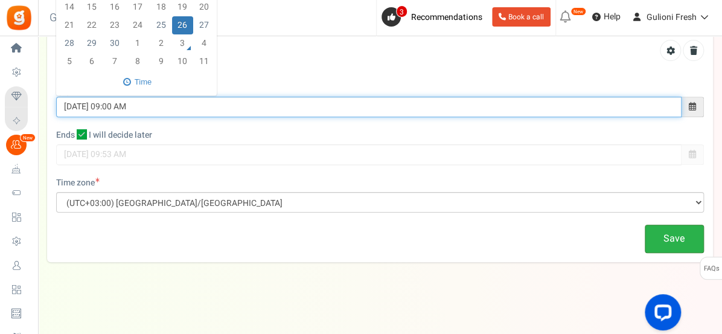
type input "[DATE] 09:00 AM"
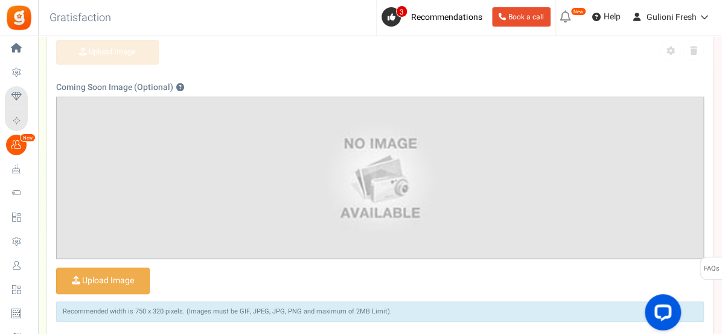
click at [665, 238] on div "Campaign Setup Enter your Loyalty and Referral Program Name ? Loyalty Reward Pr…" at bounding box center [380, 129] width 666 height 771
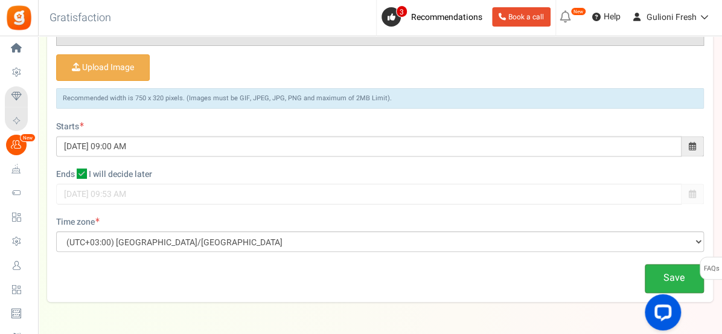
scroll to position [660, 0]
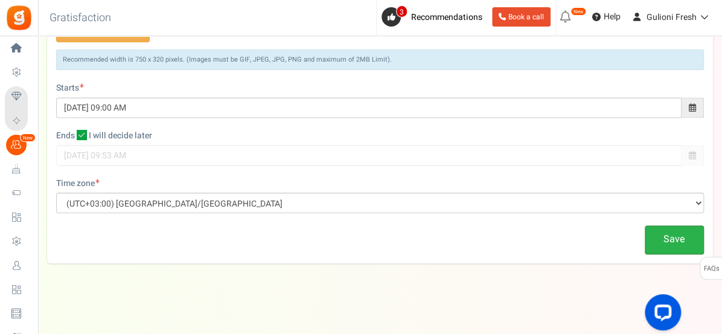
click at [664, 240] on link "Save" at bounding box center [674, 239] width 59 height 28
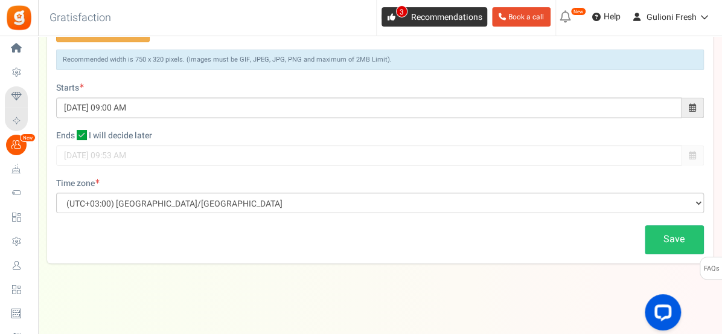
click at [451, 21] on span "Recommendations" at bounding box center [446, 17] width 71 height 13
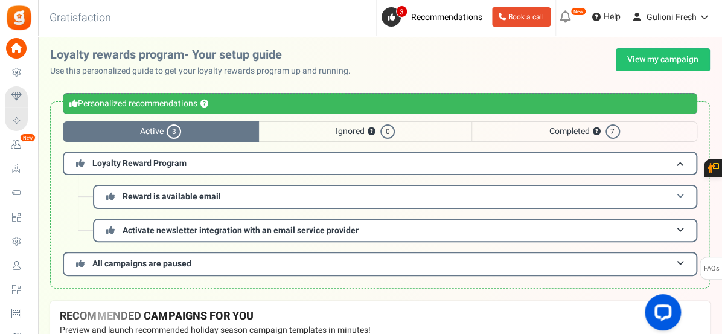
click at [345, 193] on h3 "Reward is available email" at bounding box center [395, 197] width 605 height 24
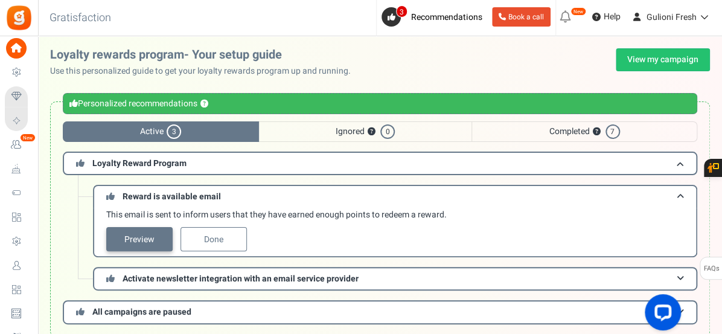
click at [156, 236] on link "Preview" at bounding box center [139, 239] width 66 height 24
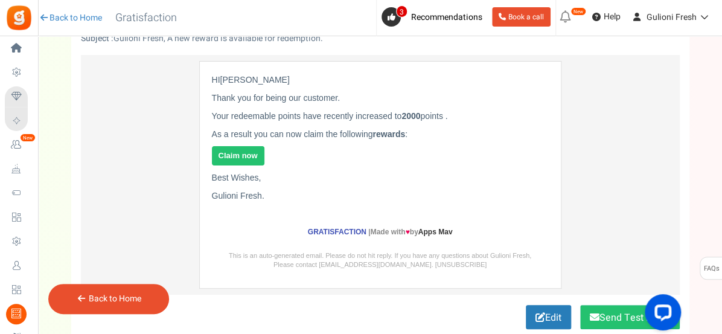
scroll to position [131, 0]
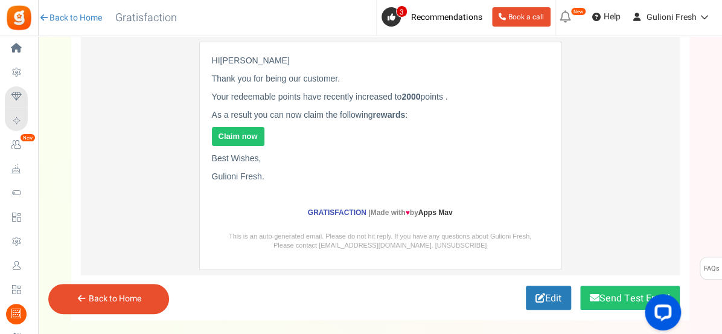
click at [243, 130] on link "Claim now" at bounding box center [238, 137] width 53 height 20
click at [121, 297] on link "Back to Home" at bounding box center [115, 298] width 53 height 13
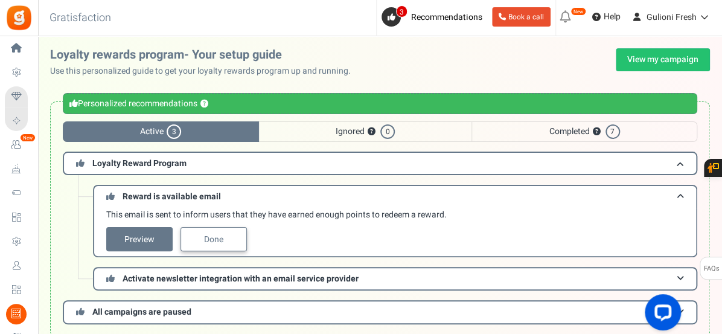
click at [201, 234] on link "Done" at bounding box center [214, 239] width 66 height 24
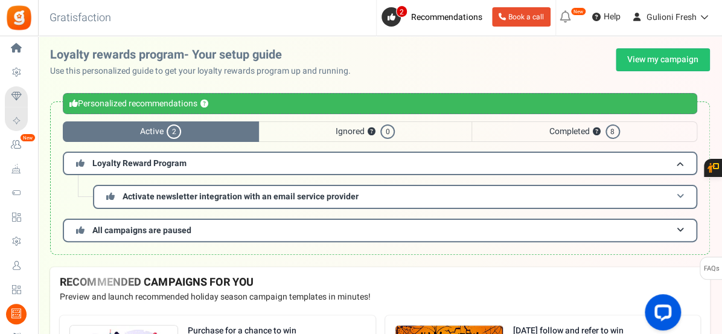
click at [276, 198] on span "Activate newsletter integration with an email service provider" at bounding box center [241, 196] width 236 height 13
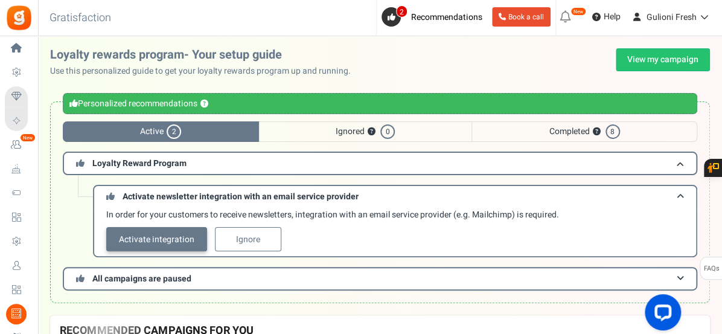
click at [176, 237] on link "Activate integration" at bounding box center [156, 239] width 101 height 24
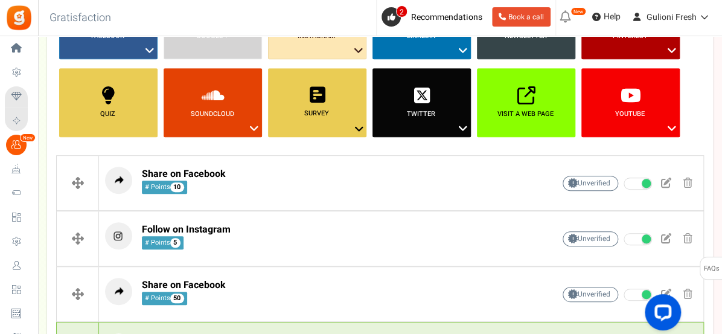
scroll to position [198, 0]
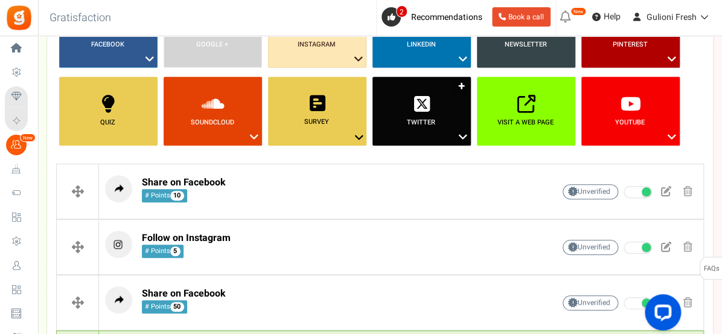
click at [464, 133] on icon at bounding box center [463, 137] width 14 height 16
click at [403, 205] on link "Follow on Twitter" at bounding box center [418, 203] width 97 height 15
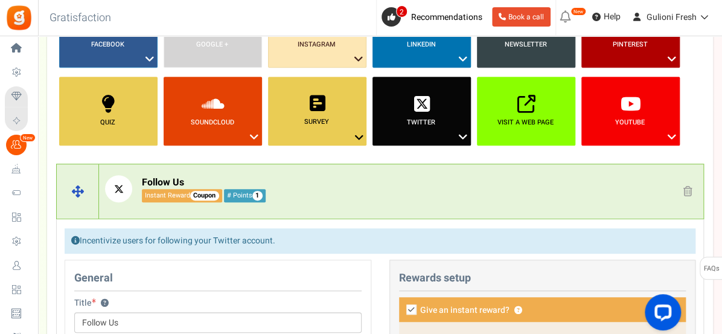
click at [250, 195] on small "# Points 1" at bounding box center [245, 195] width 42 height 13
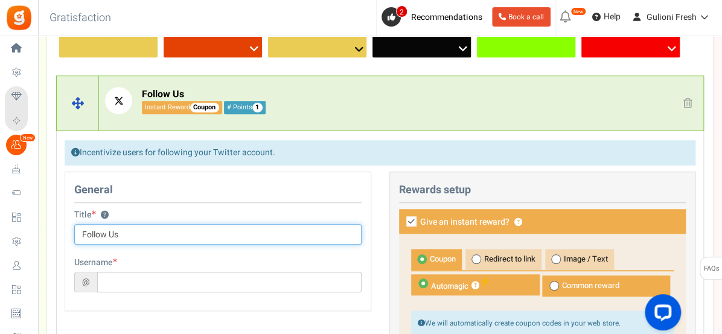
scroll to position [306, 0]
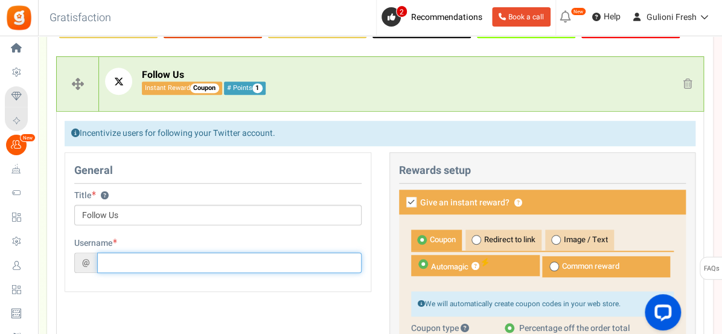
click at [274, 265] on input "text" at bounding box center [229, 262] width 265 height 21
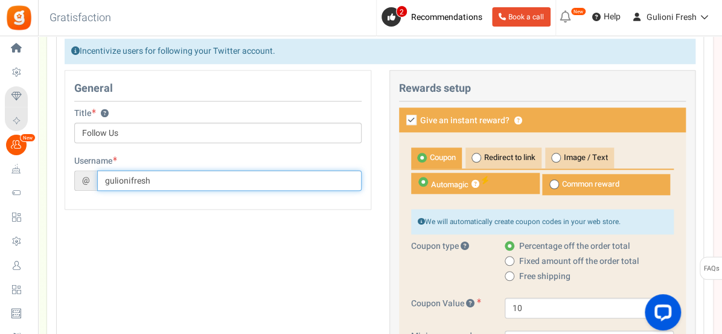
scroll to position [399, 0]
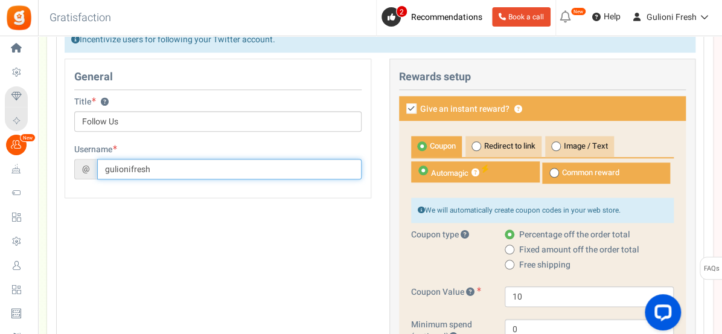
type input "gulionifresh"
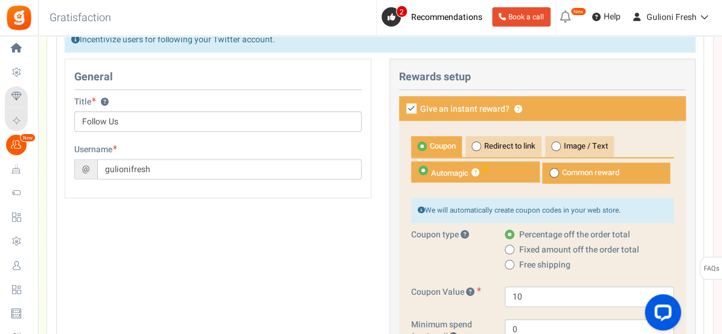
click at [409, 108] on icon at bounding box center [412, 108] width 10 height 10
click at [402, 108] on input "Give an instant reward? ?" at bounding box center [398, 110] width 8 height 8
checkbox input "false"
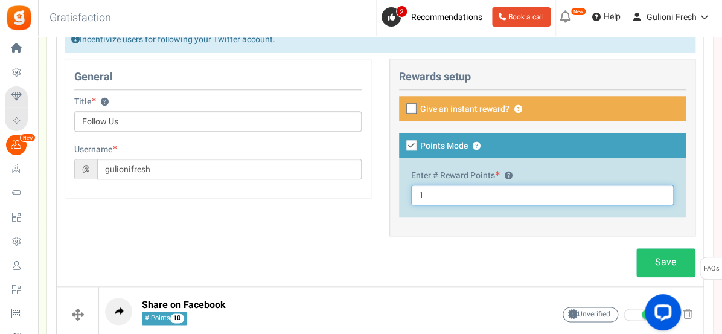
click at [434, 194] on input "1" at bounding box center [542, 195] width 263 height 21
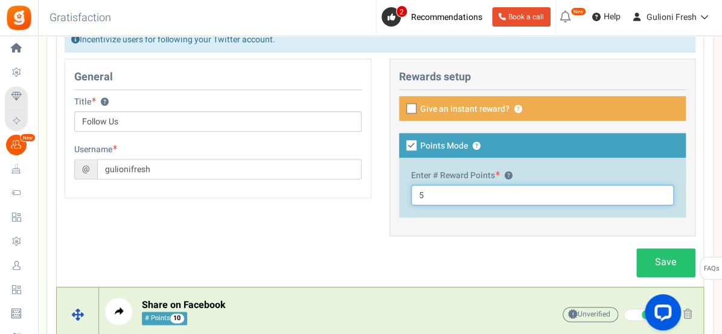
type input "5"
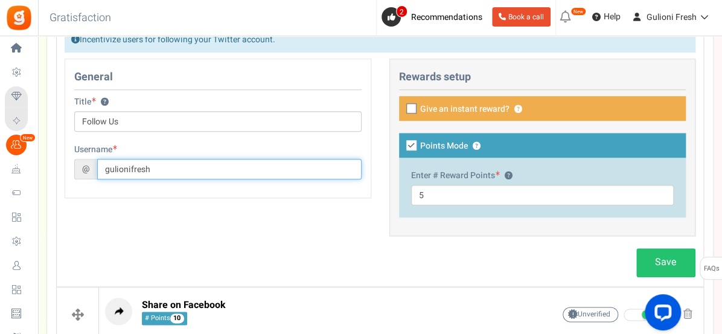
click at [151, 167] on input "gulionifresh" at bounding box center [229, 169] width 265 height 21
type input "gulioniinc"
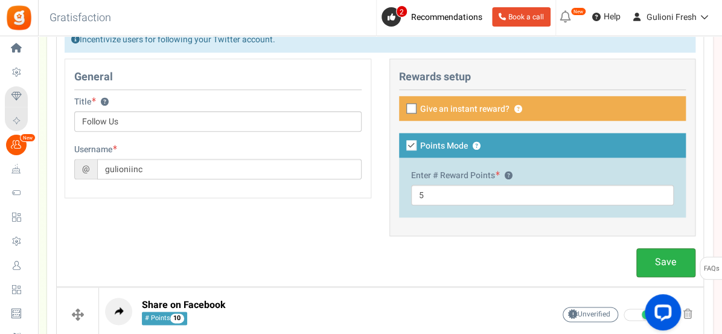
click at [670, 263] on link "Save" at bounding box center [666, 262] width 59 height 28
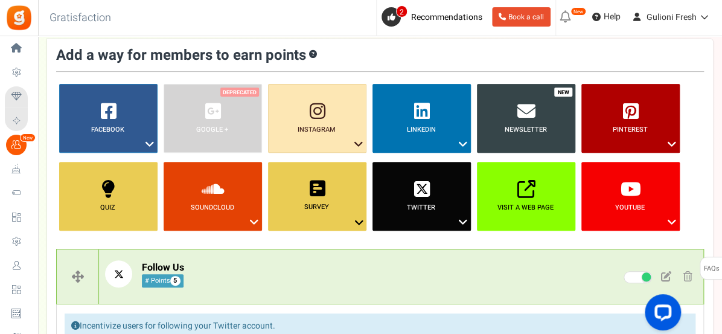
scroll to position [111, 0]
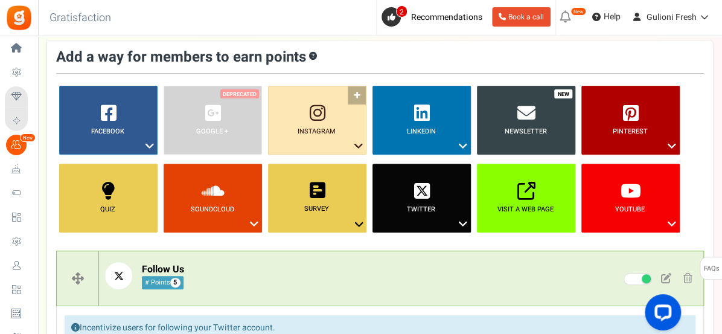
click at [357, 143] on icon at bounding box center [359, 146] width 14 height 16
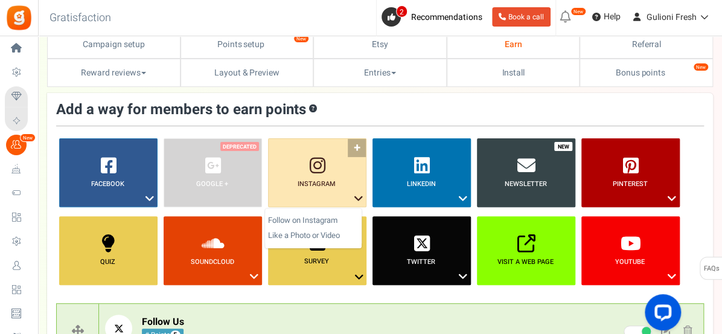
scroll to position [0, 0]
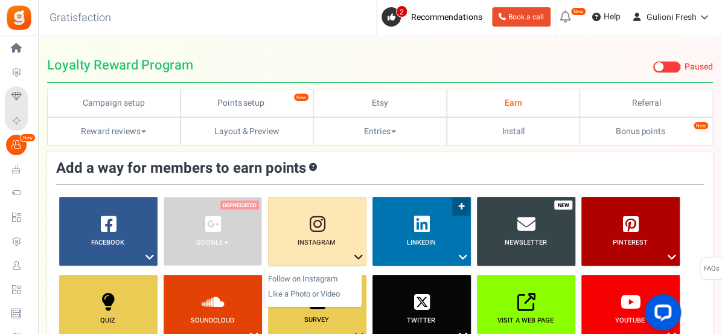
click at [464, 254] on icon at bounding box center [463, 257] width 14 height 16
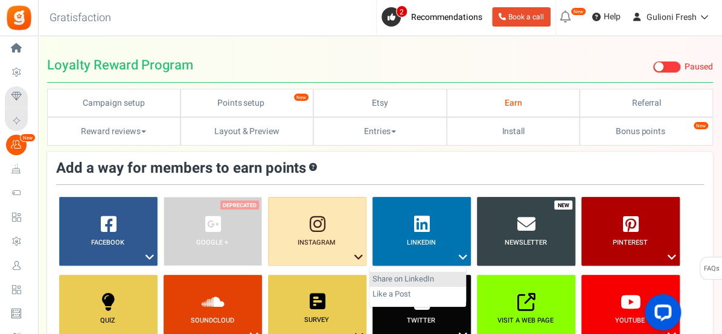
click at [420, 278] on link "Share on LinkedIn" at bounding box center [418, 279] width 97 height 15
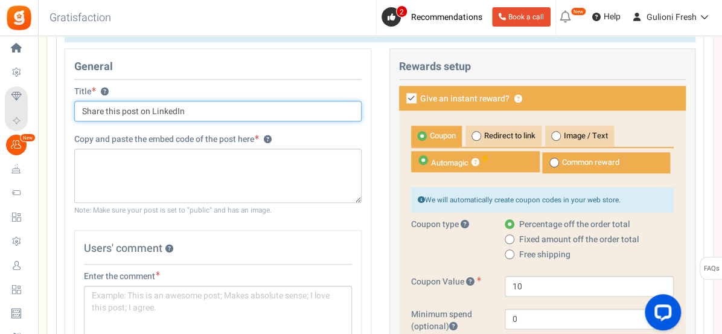
scroll to position [409, 0]
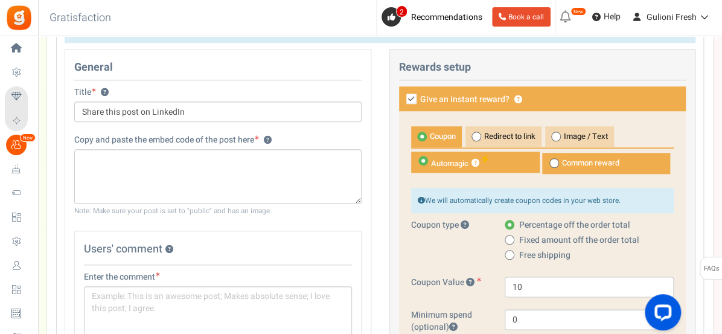
click at [413, 106] on label "Give an instant reward? ?" at bounding box center [543, 98] width 288 height 25
click at [402, 104] on input "Give an instant reward? ?" at bounding box center [398, 100] width 8 height 8
checkbox input "false"
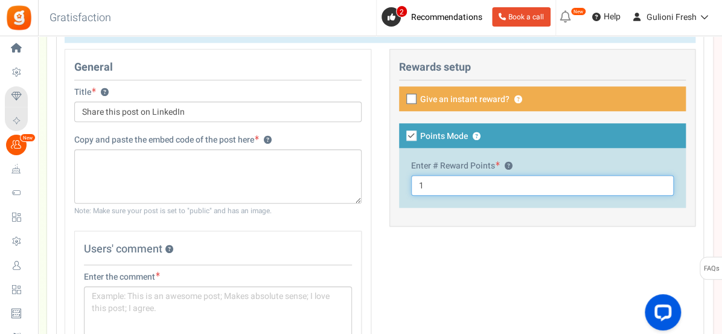
click at [434, 184] on input "1" at bounding box center [542, 185] width 263 height 21
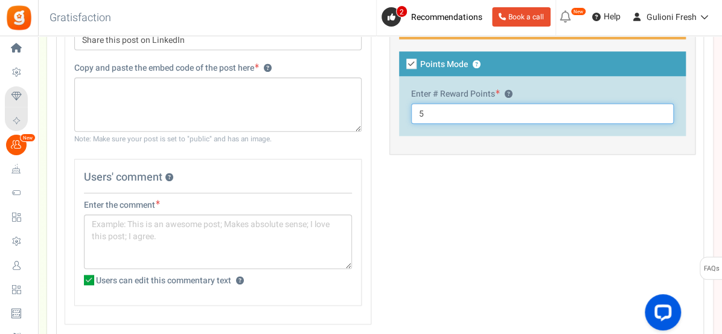
scroll to position [480, 0]
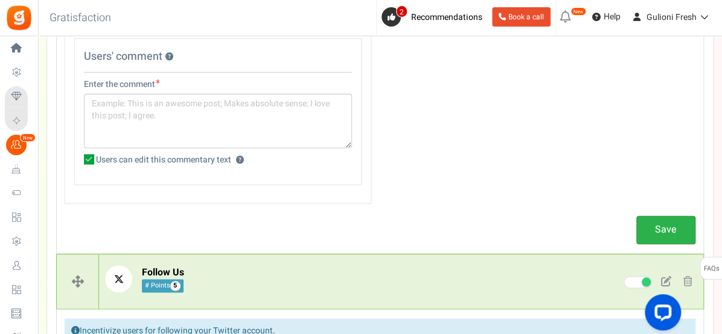
type input "5"
click at [658, 229] on link "Save" at bounding box center [666, 230] width 59 height 28
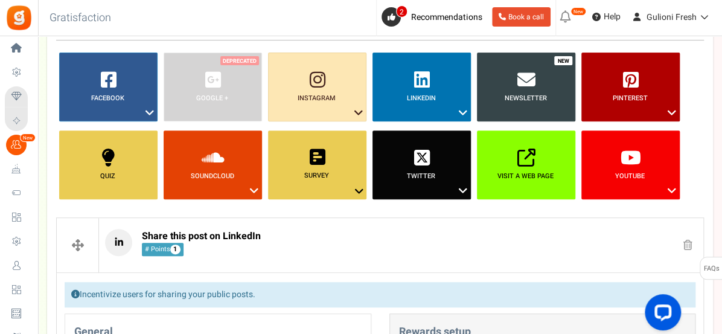
scroll to position [143, 0]
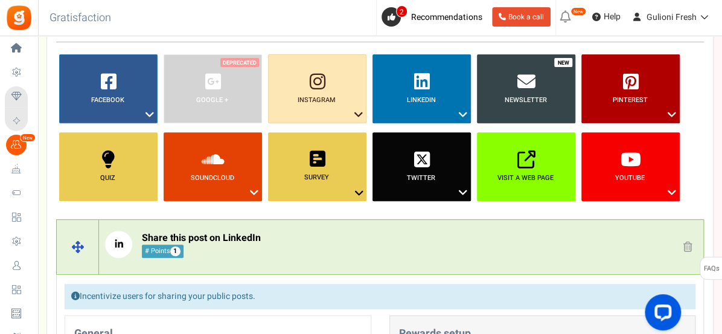
click at [680, 246] on link at bounding box center [688, 248] width 19 height 18
click at [530, 169] on link "Visit a web page ?" at bounding box center [526, 166] width 98 height 69
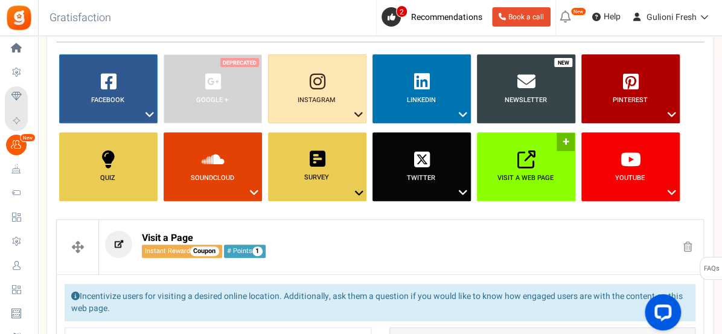
scroll to position [365, 0]
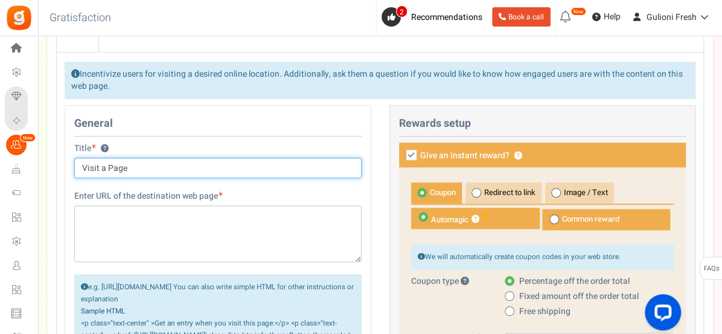
click at [152, 167] on input "Visit a Page" at bounding box center [218, 168] width 288 height 21
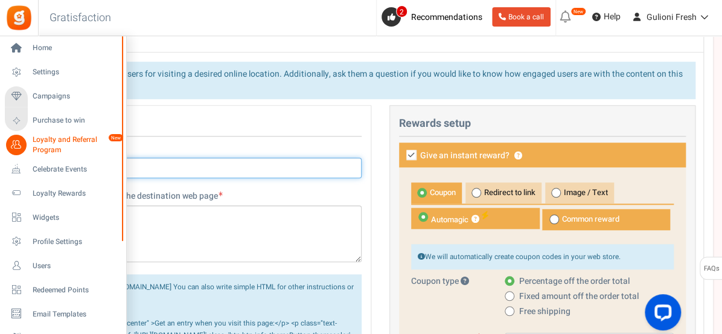
type input "Visit"
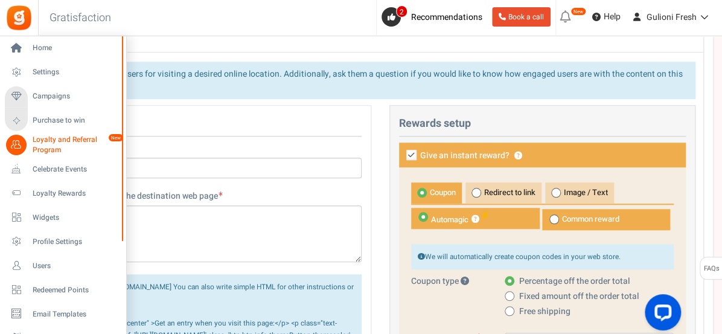
click at [41, 148] on span "Loyalty and Referral Program" at bounding box center [77, 145] width 88 height 21
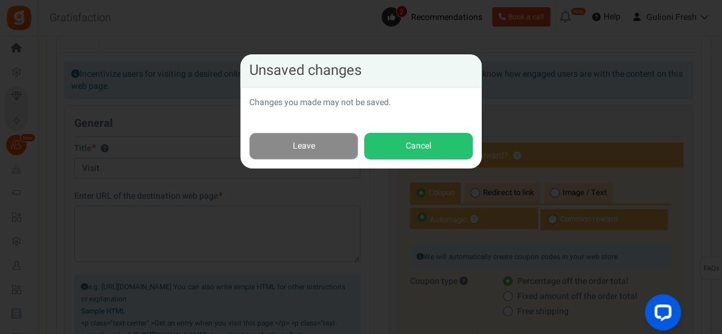
click at [305, 144] on link "Leave" at bounding box center [303, 146] width 109 height 27
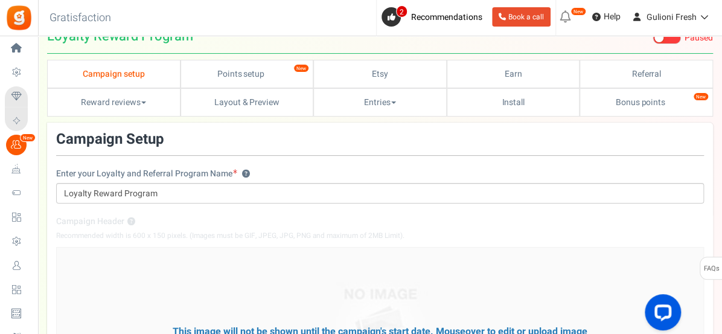
scroll to position [28, 0]
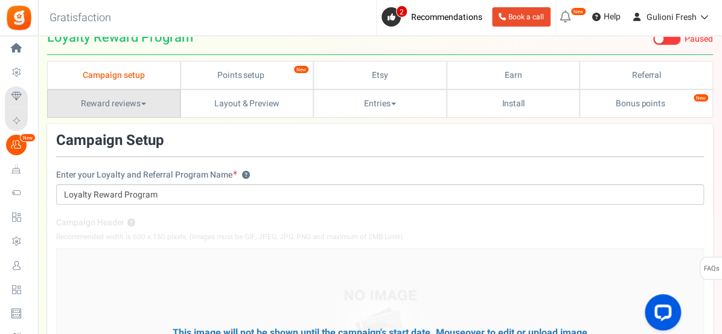
click at [138, 101] on link "Reward reviews" at bounding box center [113, 103] width 133 height 28
click at [108, 128] on link "WOO" at bounding box center [95, 131] width 97 height 18
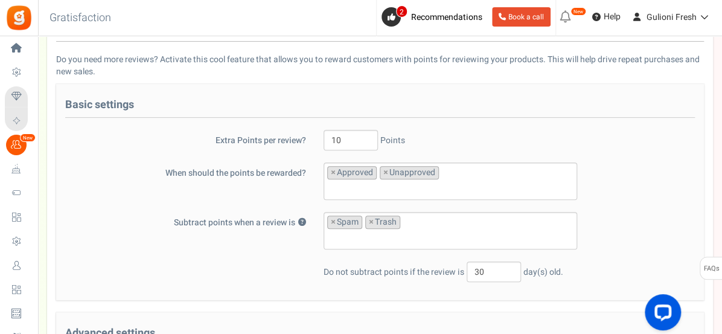
scroll to position [149, 0]
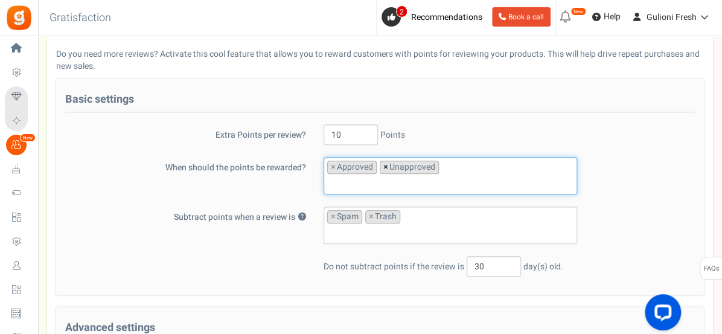
click at [386, 165] on span "×" at bounding box center [386, 167] width 5 height 12
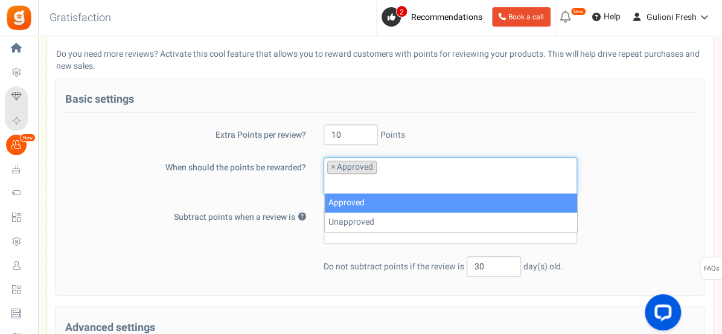
click at [266, 183] on div "When should the points be rewarded? Approved Unapproved × Approved" at bounding box center [380, 175] width 648 height 37
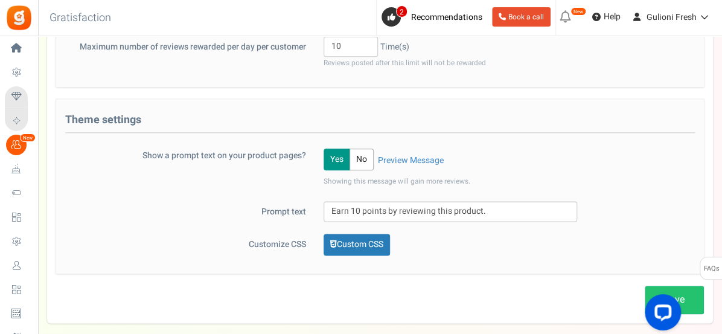
scroll to position [518, 0]
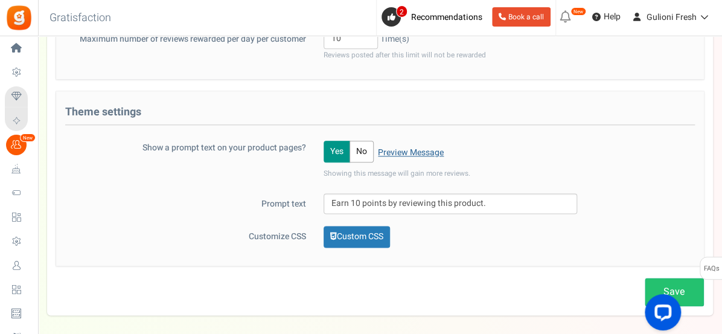
click at [408, 150] on link "Preview Message" at bounding box center [411, 153] width 66 height 12
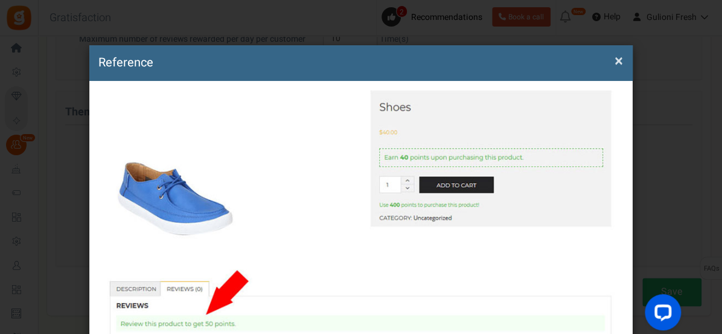
scroll to position [0, 0]
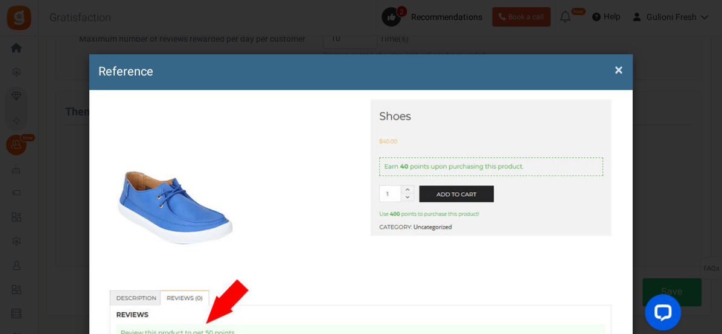
click at [615, 76] on span "×" at bounding box center [619, 70] width 8 height 23
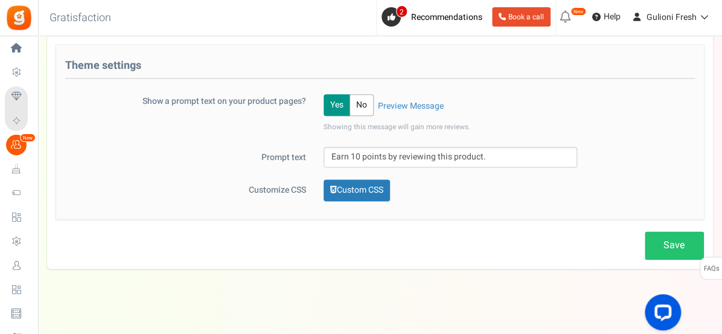
scroll to position [570, 0]
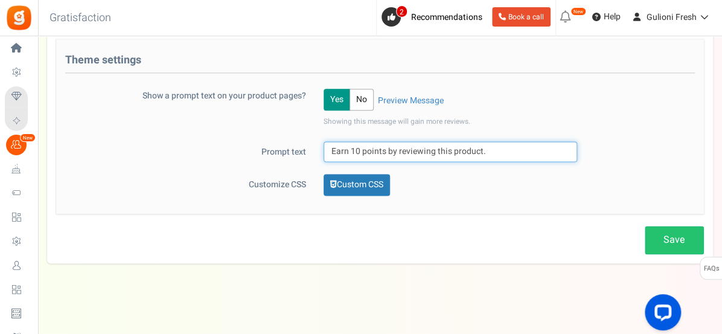
click at [358, 147] on input "Earn 10 points by reviewing this product." at bounding box center [451, 151] width 254 height 21
click at [368, 149] on input "Earn 10 points by reviewing this product." at bounding box center [451, 151] width 254 height 21
click at [367, 152] on input "Earn 10 points by reviewing this product." at bounding box center [451, 151] width 254 height 21
click at [365, 152] on input "Earn 10 points by reviewing this product." at bounding box center [451, 151] width 254 height 21
click at [363, 155] on input "Earn 10 points by reviewing this product." at bounding box center [451, 151] width 254 height 21
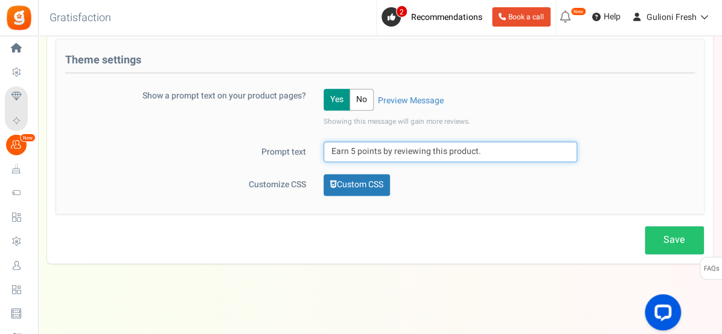
type input "Earn 5 points by reviewing this product."
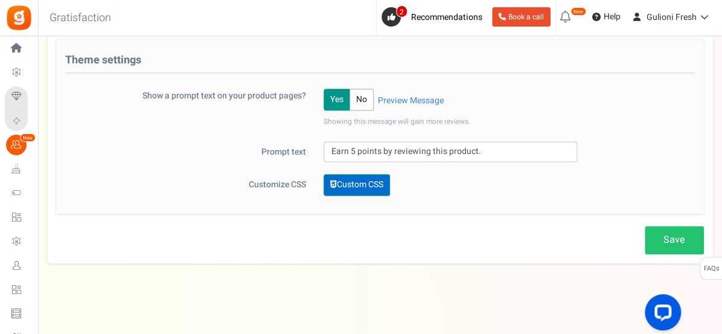
click at [365, 184] on link "Custom CSS" at bounding box center [357, 185] width 66 height 22
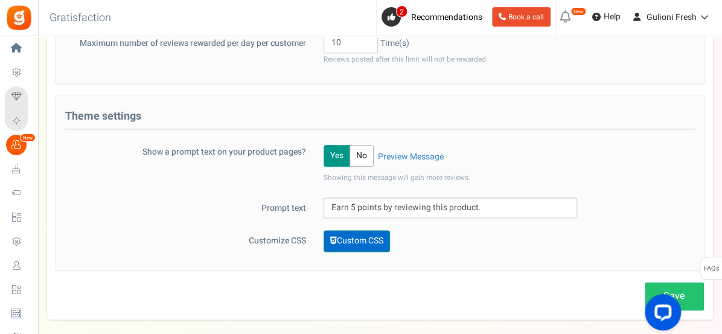
scroll to position [515, 0]
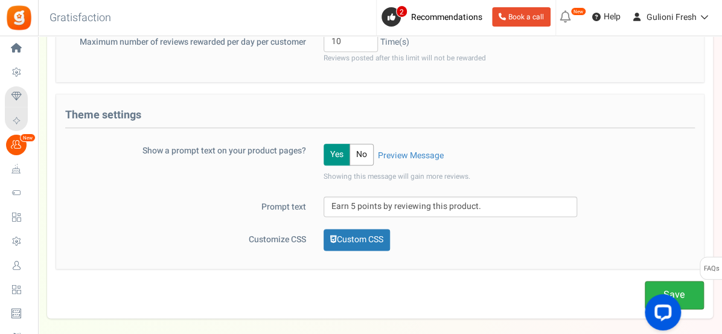
click at [686, 291] on link "Save" at bounding box center [674, 295] width 59 height 28
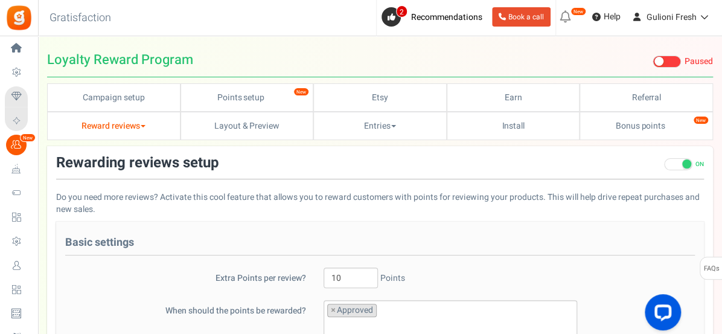
scroll to position [0, 0]
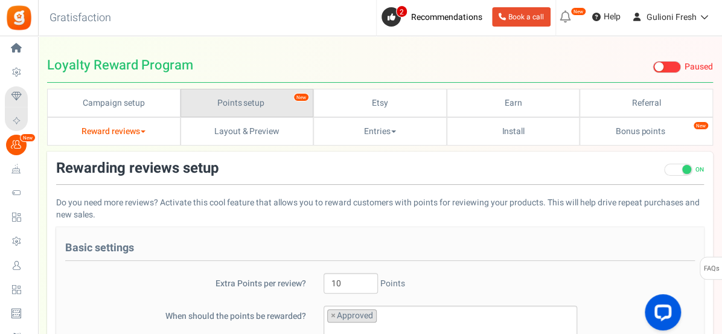
click at [264, 103] on link "Points setup New" at bounding box center [247, 103] width 133 height 28
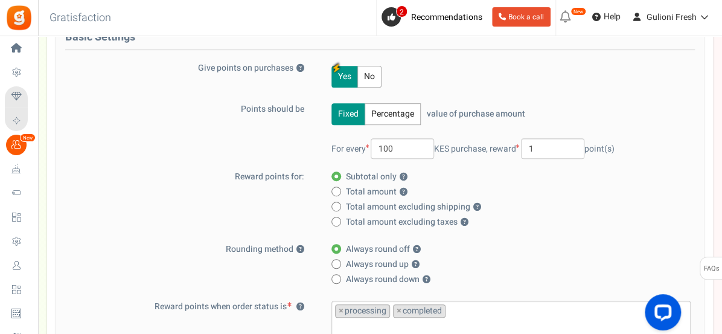
scroll to position [181, 0]
click at [337, 206] on span at bounding box center [337, 206] width 10 height 10
click at [337, 206] on input "Total amount excluding shipping ?" at bounding box center [336, 207] width 8 height 8
radio input "true"
radio input "false"
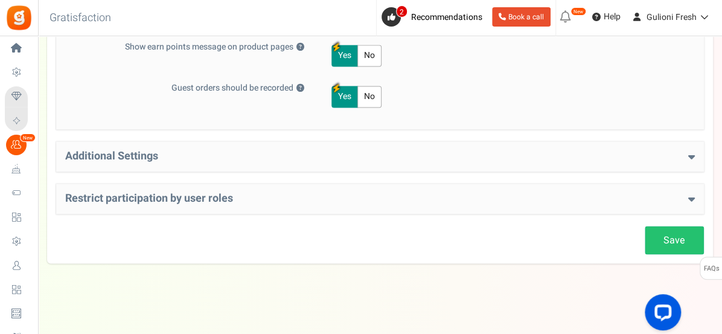
scroll to position [701, 0]
click at [668, 239] on link "Save" at bounding box center [674, 239] width 59 height 28
click at [690, 152] on icon at bounding box center [692, 155] width 7 height 11
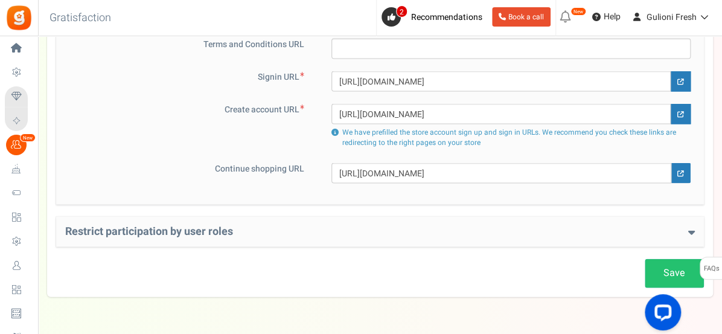
scroll to position [952, 0]
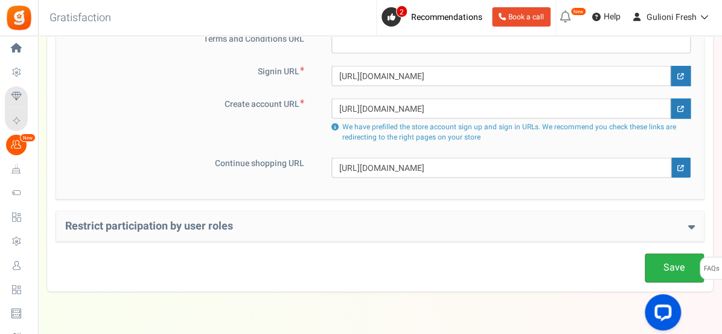
click at [669, 272] on link "Save" at bounding box center [674, 268] width 59 height 28
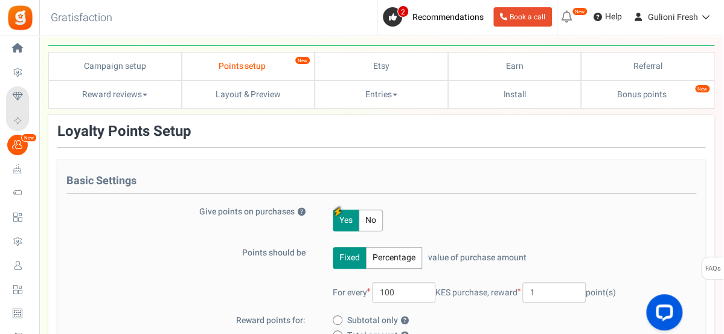
scroll to position [0, 0]
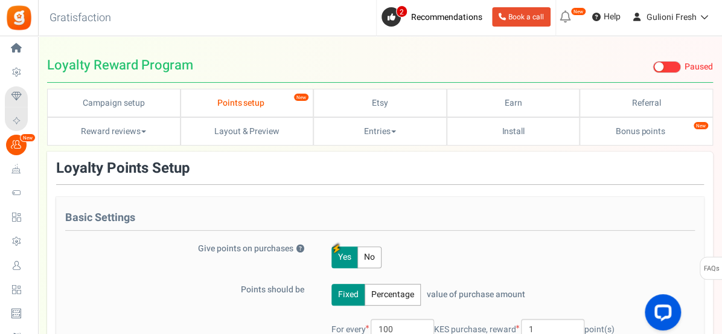
click at [673, 66] on span at bounding box center [667, 67] width 28 height 12
click at [653, 66] on input "Live Paused" at bounding box center [653, 67] width 0 height 8
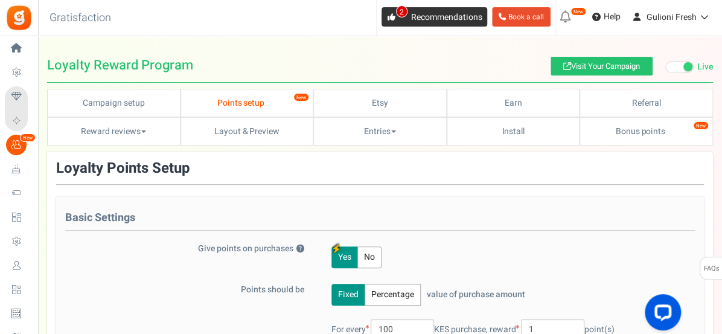
click at [445, 13] on span "Recommendations" at bounding box center [446, 17] width 71 height 13
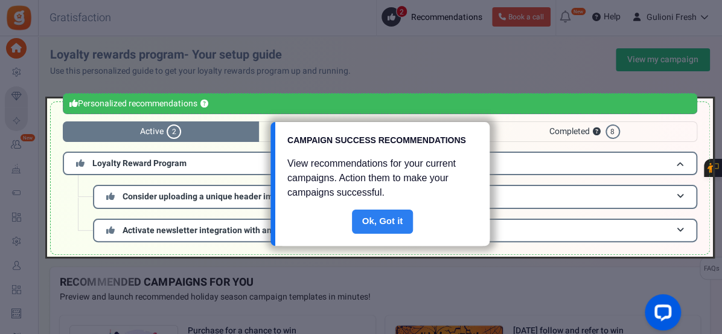
click at [387, 216] on link "Done" at bounding box center [383, 222] width 62 height 24
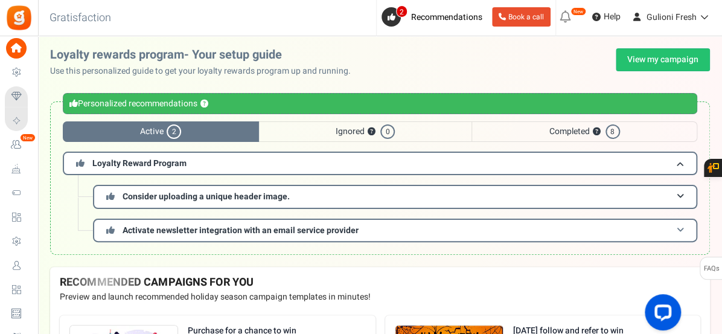
click at [379, 233] on h3 "Activate newsletter integration with an email service provider" at bounding box center [395, 231] width 605 height 24
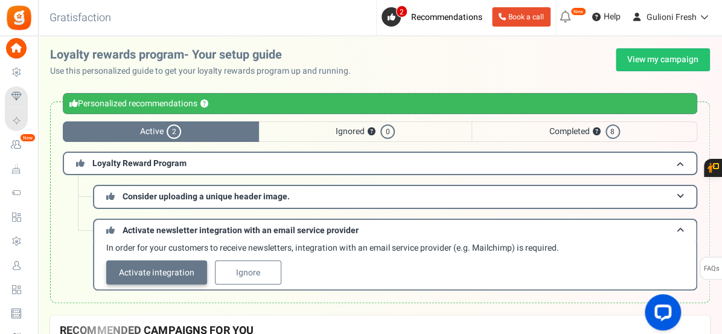
click at [184, 273] on link "Activate integration" at bounding box center [156, 272] width 101 height 24
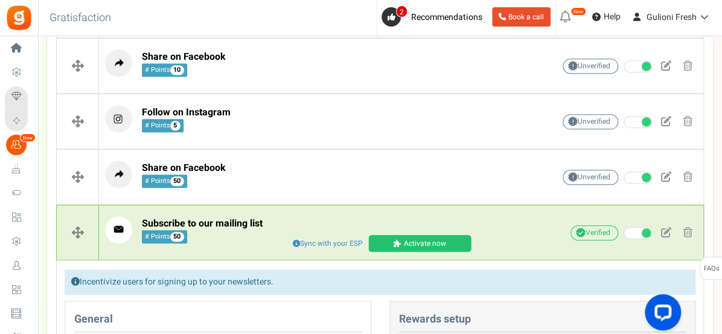
scroll to position [373, 0]
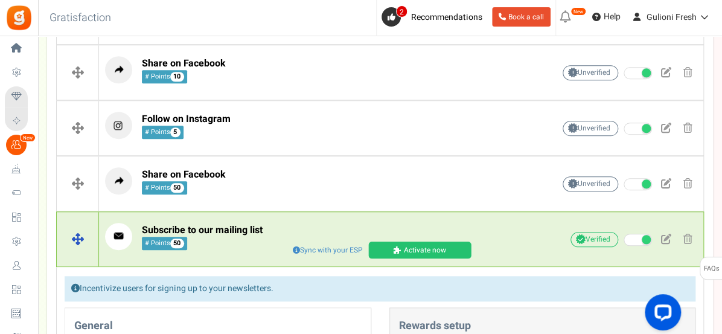
click at [417, 246] on link "Activate now" at bounding box center [419, 250] width 103 height 17
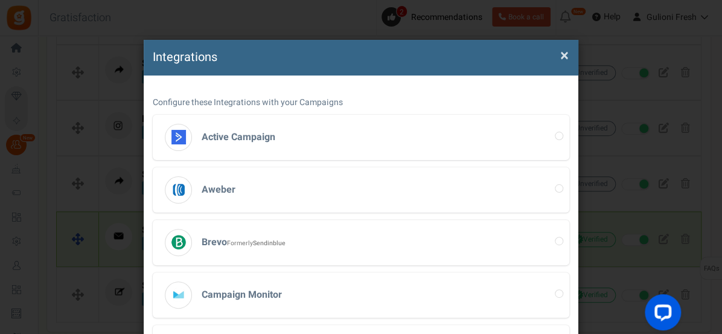
scroll to position [0, 0]
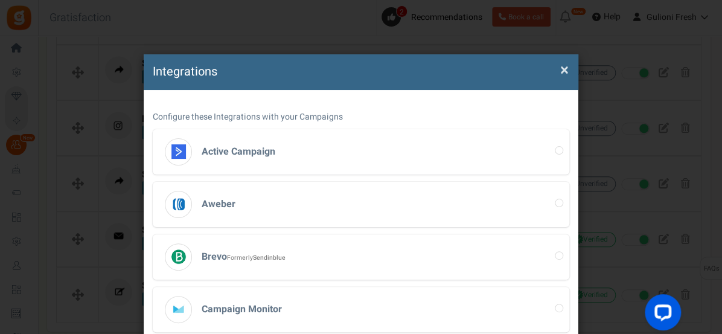
click at [565, 72] on span "×" at bounding box center [565, 70] width 8 height 23
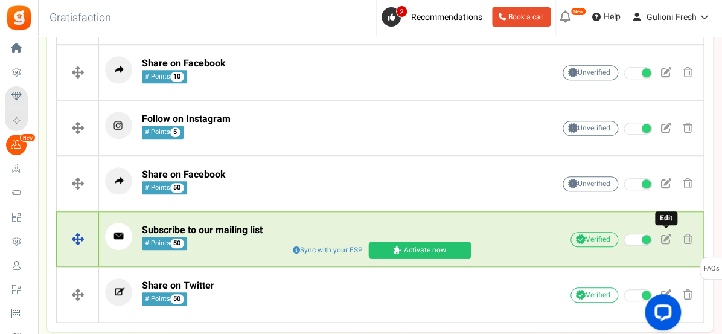
click at [666, 234] on span at bounding box center [666, 239] width 10 height 10
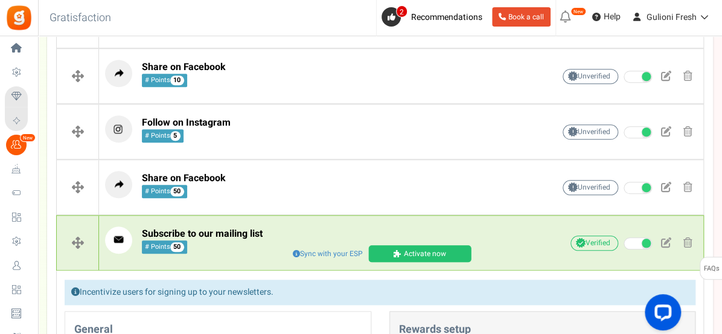
scroll to position [368, 0]
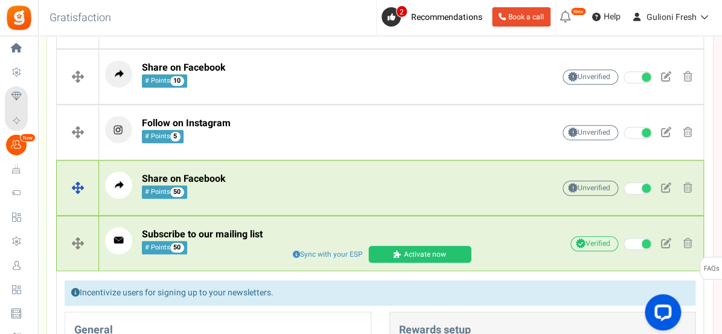
click at [686, 187] on span at bounding box center [688, 187] width 9 height 10
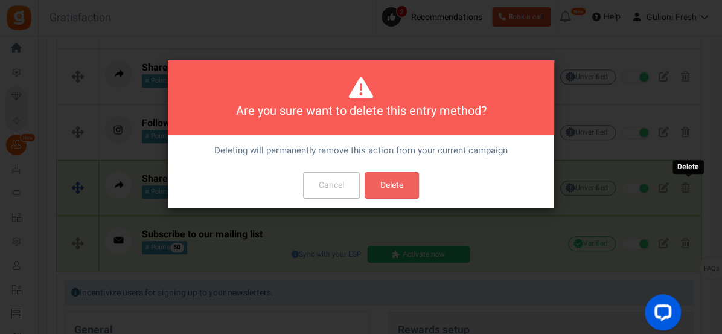
scroll to position [0, 0]
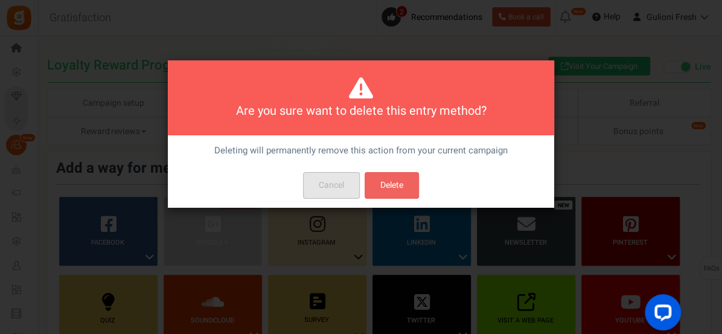
click at [338, 188] on button "Cancel" at bounding box center [331, 185] width 57 height 27
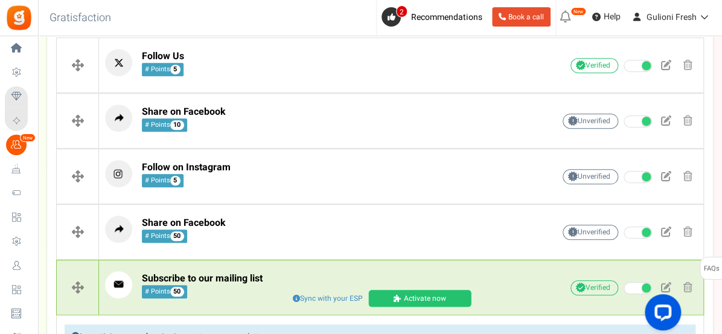
scroll to position [327, 0]
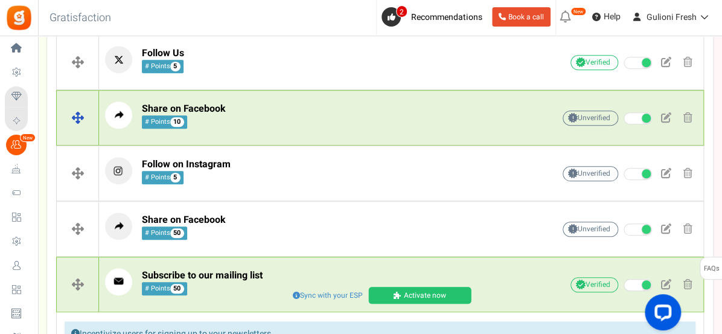
click at [666, 117] on span at bounding box center [666, 117] width 10 height 10
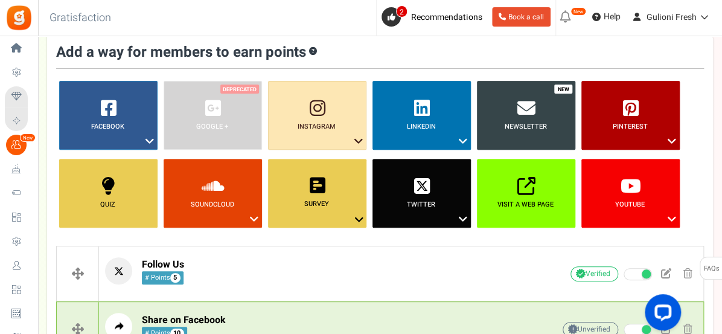
scroll to position [0, 0]
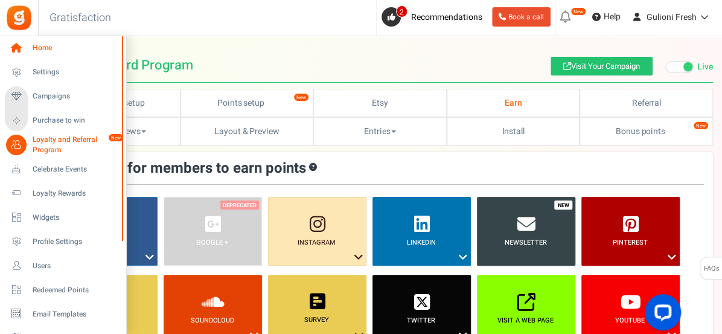
click at [45, 47] on span "Home" at bounding box center [75, 48] width 85 height 10
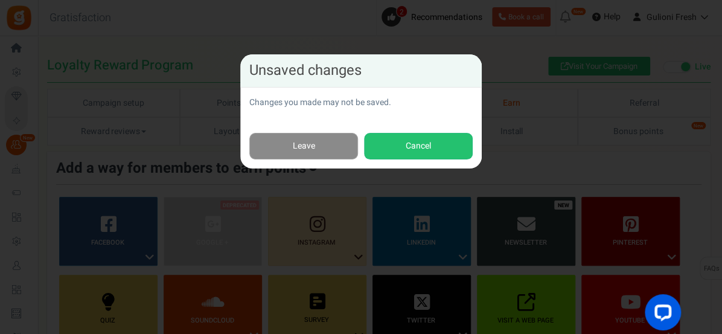
click at [342, 141] on link "Leave" at bounding box center [303, 146] width 109 height 27
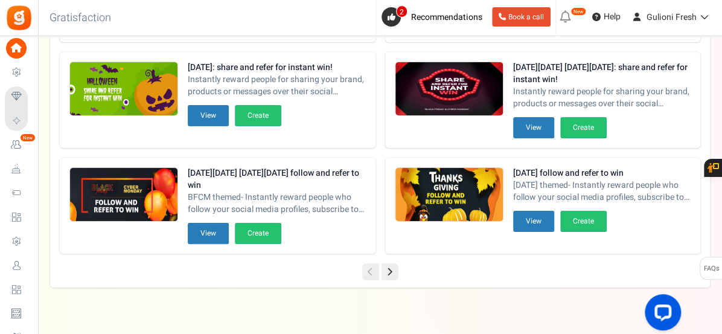
scroll to position [358, 0]
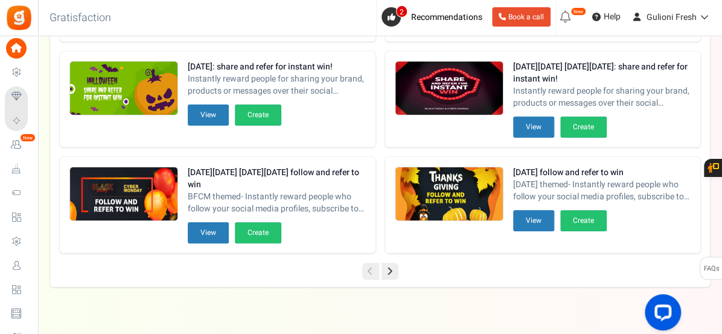
click at [394, 271] on icon at bounding box center [390, 271] width 17 height 17
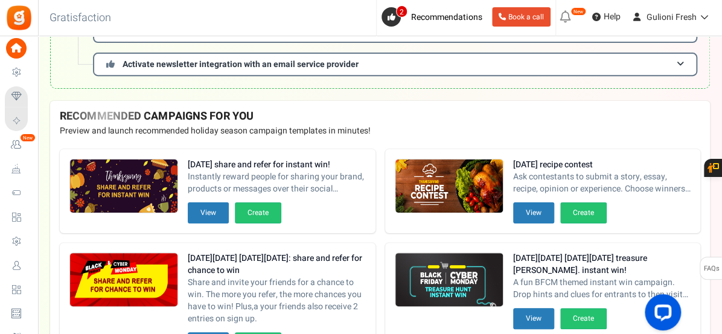
scroll to position [0, 0]
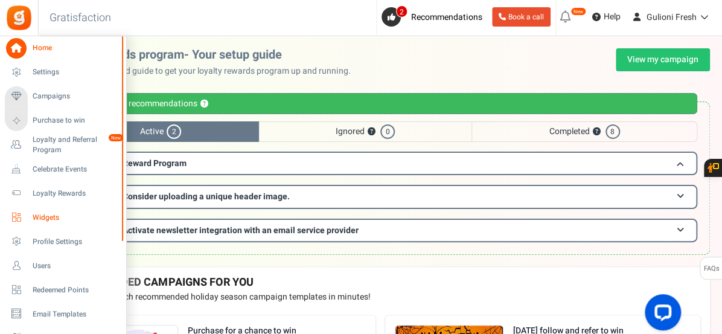
click at [48, 215] on span "Widgets" at bounding box center [75, 218] width 85 height 10
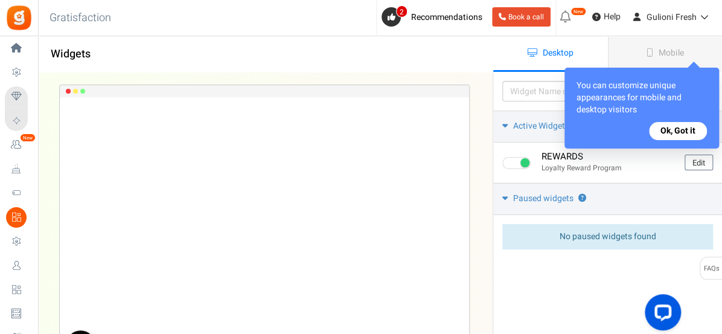
click at [690, 132] on button "Ok, Got it" at bounding box center [678, 131] width 58 height 18
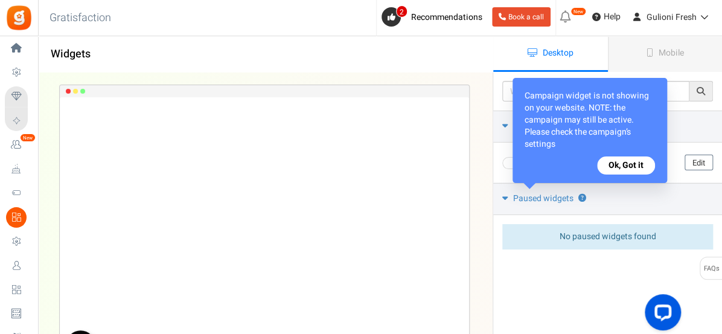
click at [625, 171] on button "Ok, Got it" at bounding box center [626, 165] width 58 height 18
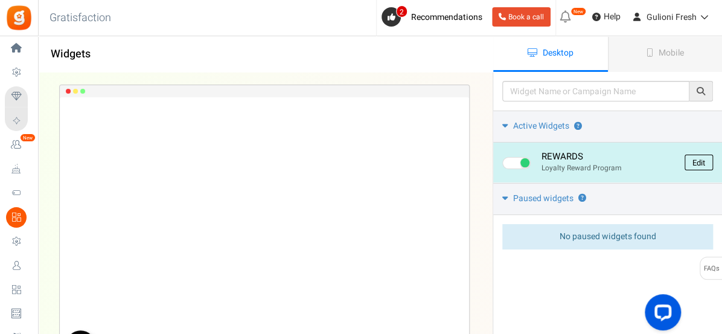
click at [694, 163] on link "Edit" at bounding box center [699, 163] width 28 height 16
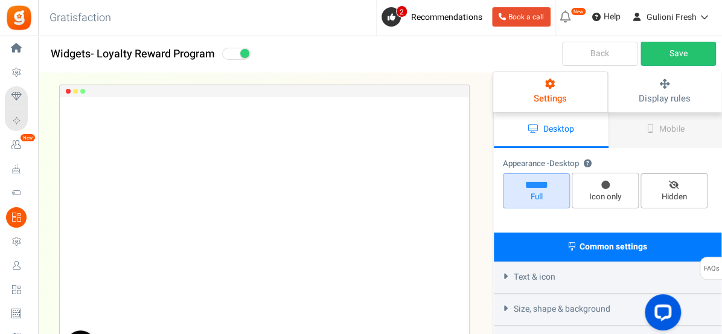
select select "left-bottom-bar"
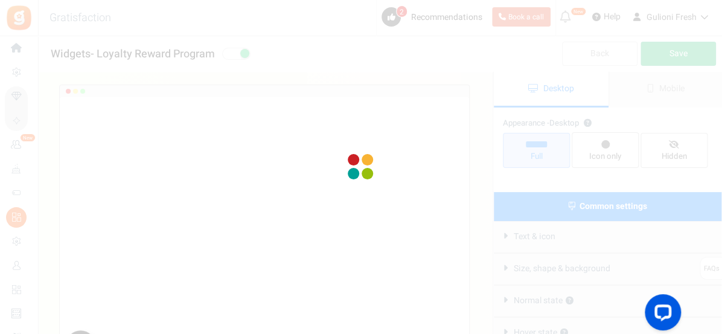
radio input "true"
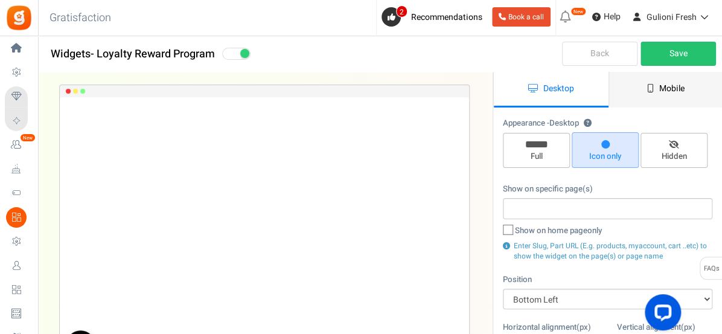
click at [664, 92] on span "Mobile" at bounding box center [672, 88] width 25 height 13
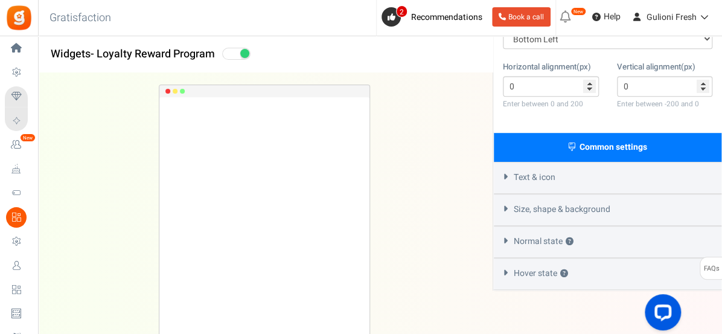
scroll to position [267, 0]
click at [569, 178] on div "Text & icon" at bounding box center [608, 177] width 228 height 32
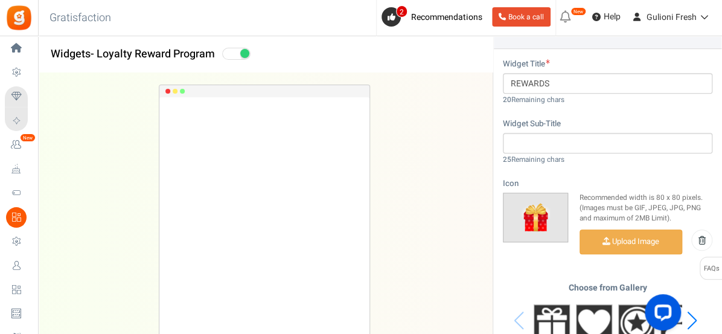
scroll to position [419, 0]
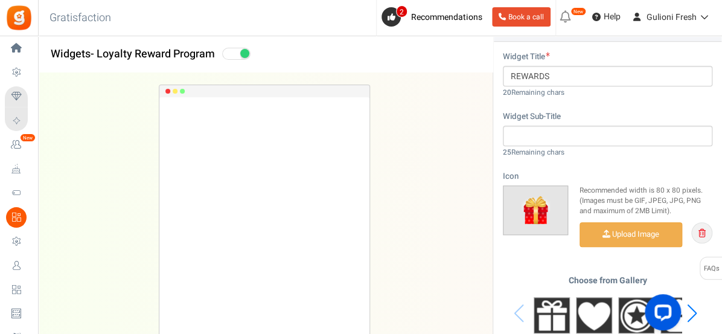
click at [699, 231] on icon at bounding box center [702, 233] width 7 height 8
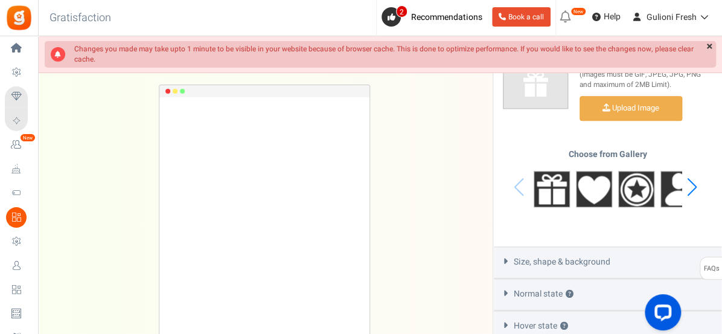
scroll to position [571, 0]
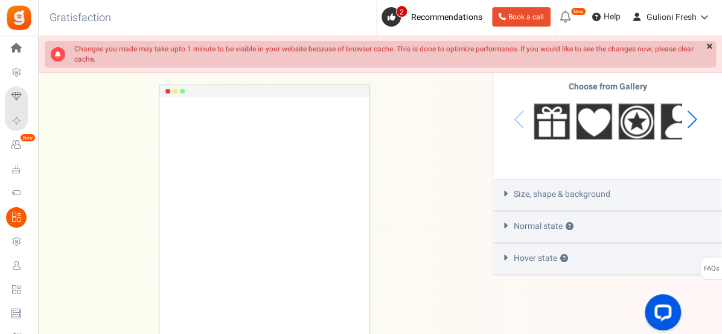
click at [570, 196] on span "Size, shape & background" at bounding box center [562, 194] width 97 height 12
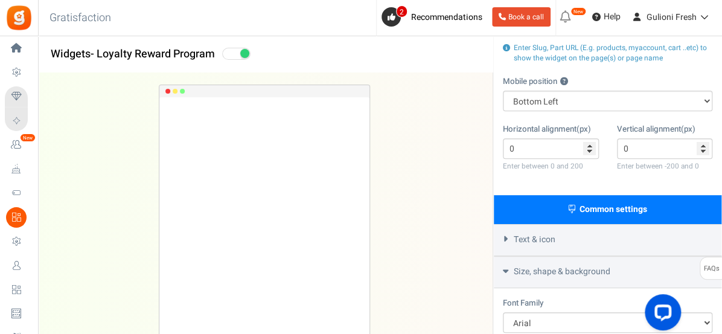
scroll to position [211, 0]
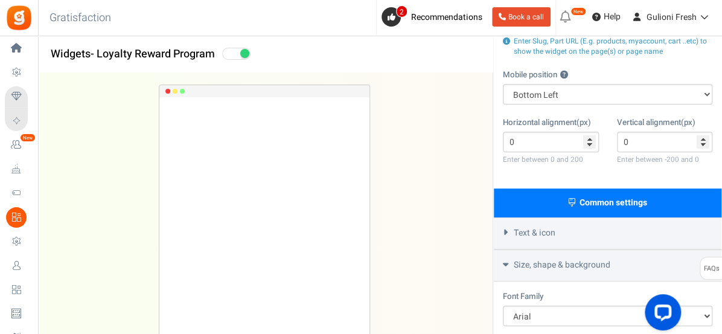
click at [565, 236] on div "Text & icon" at bounding box center [608, 233] width 228 height 32
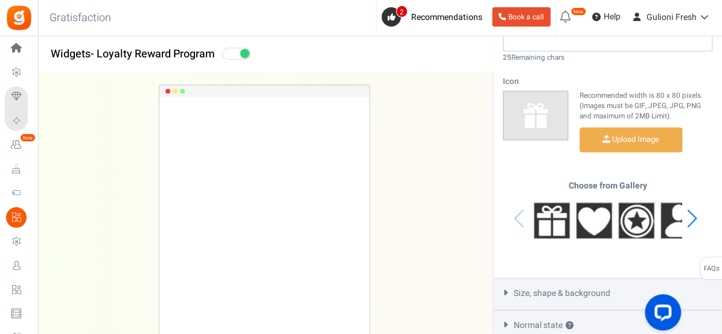
scroll to position [513, 0]
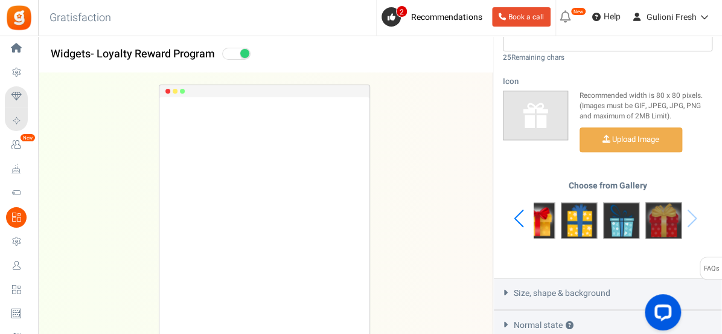
click at [661, 220] on img at bounding box center [664, 220] width 36 height 36
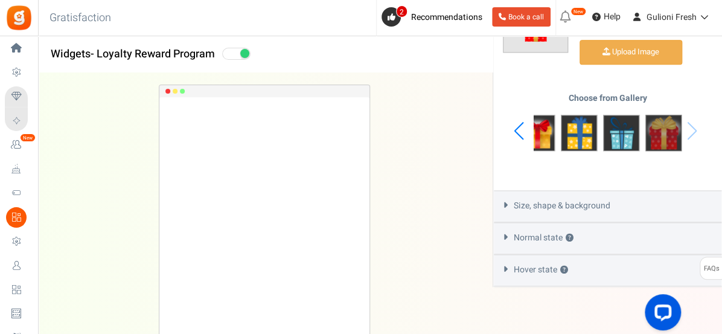
scroll to position [602, 0]
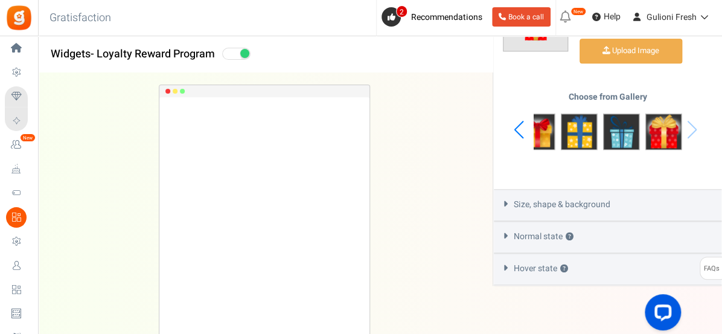
click at [535, 268] on span "Hover state ?" at bounding box center [541, 269] width 54 height 12
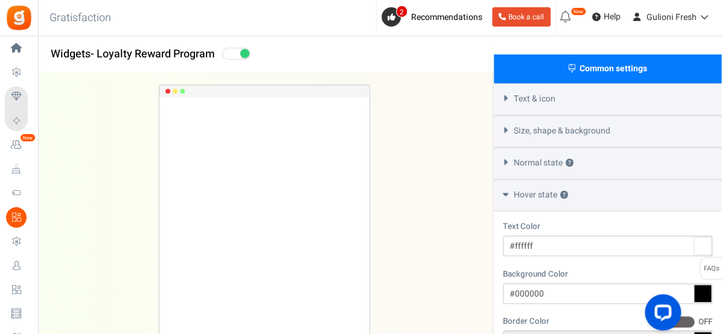
scroll to position [343, 0]
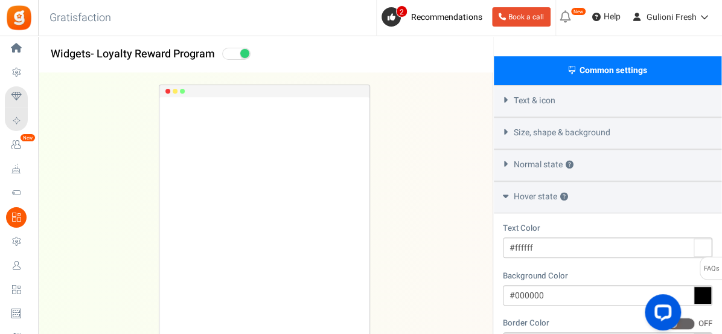
click at [509, 198] on div "Hover state ?" at bounding box center [608, 197] width 228 height 32
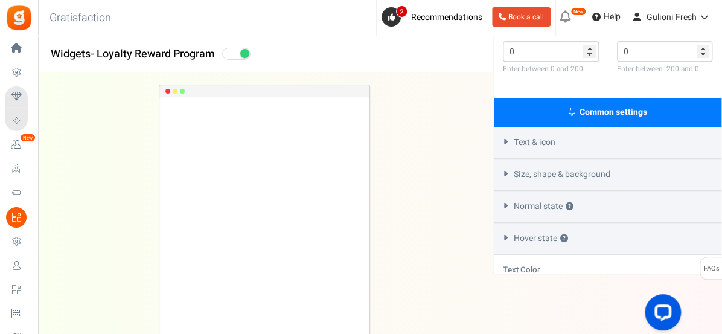
scroll to position [282, 0]
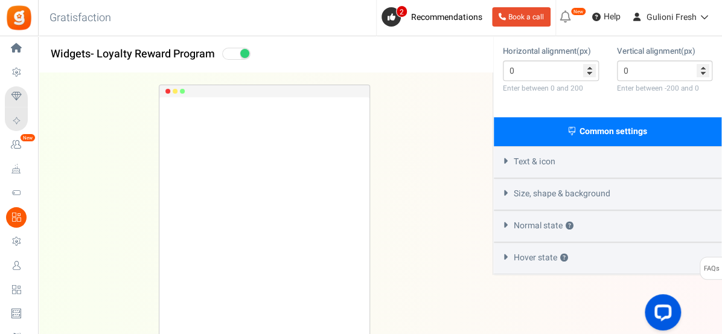
click at [505, 202] on div "Size, shape & background" at bounding box center [608, 194] width 228 height 32
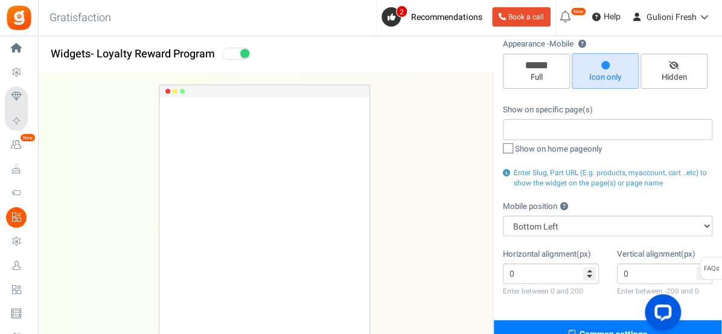
scroll to position [0, 0]
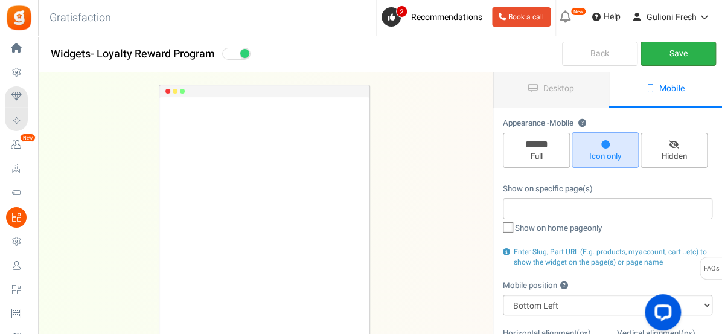
click at [675, 53] on link "Save" at bounding box center [679, 54] width 76 height 24
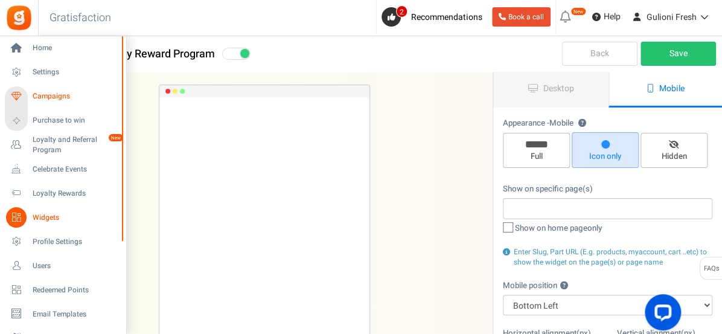
click at [43, 92] on span "Campaigns" at bounding box center [75, 96] width 85 height 10
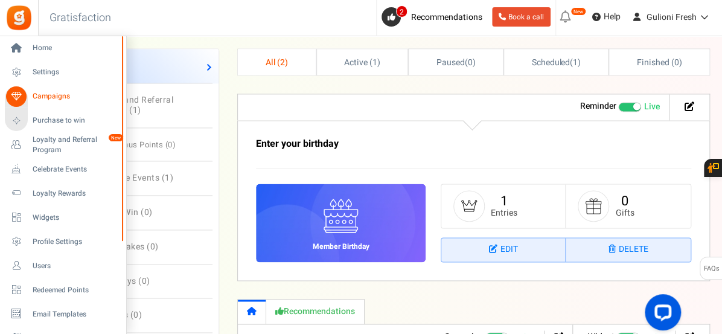
scroll to position [605, 0]
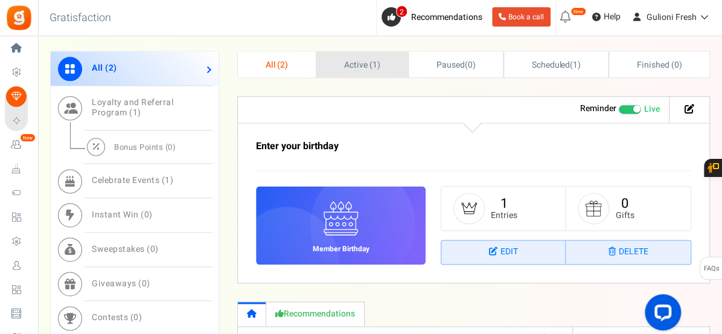
click at [376, 65] on span "Active ( 1 )" at bounding box center [362, 65] width 36 height 13
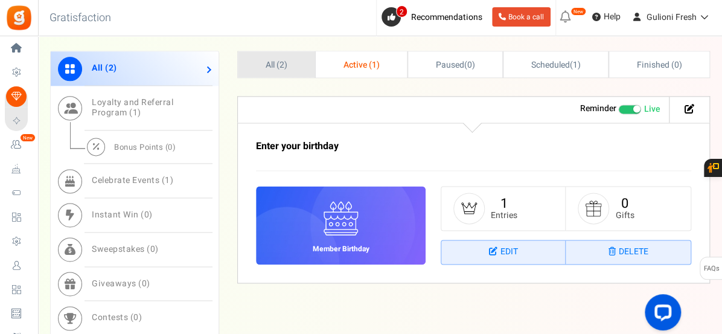
click at [270, 63] on span "All ( 2 )" at bounding box center [277, 65] width 22 height 13
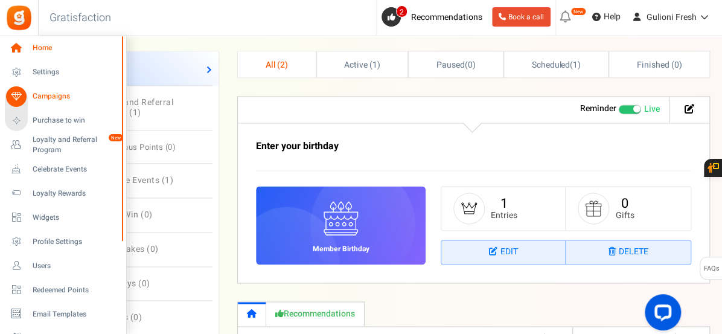
click at [36, 47] on span "Home" at bounding box center [75, 48] width 85 height 10
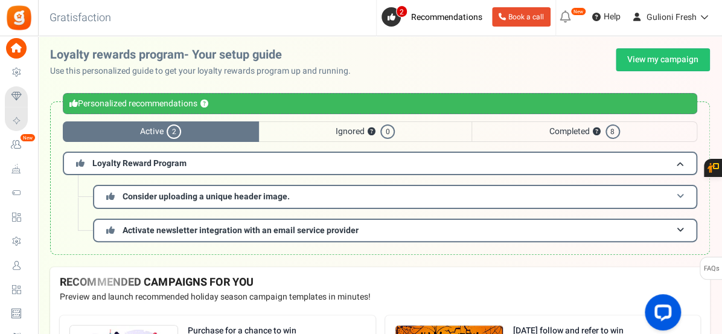
click at [344, 195] on h3 "Consider uploading a unique header image." at bounding box center [395, 197] width 605 height 24
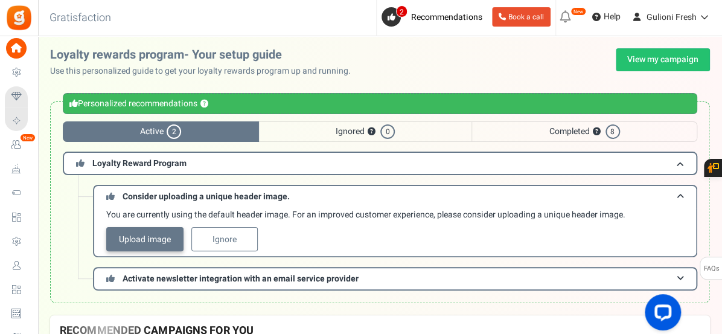
click at [140, 238] on link "Upload image" at bounding box center [144, 239] width 77 height 24
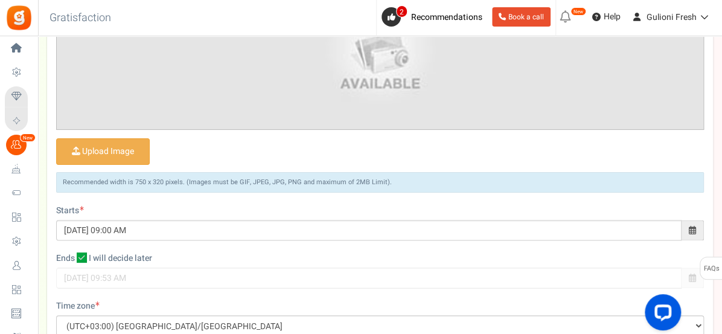
scroll to position [536, 0]
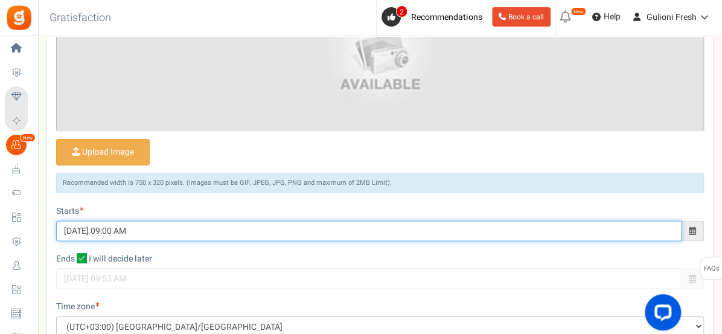
click at [73, 233] on input "[DATE] 09:00 AM" at bounding box center [369, 230] width 626 height 21
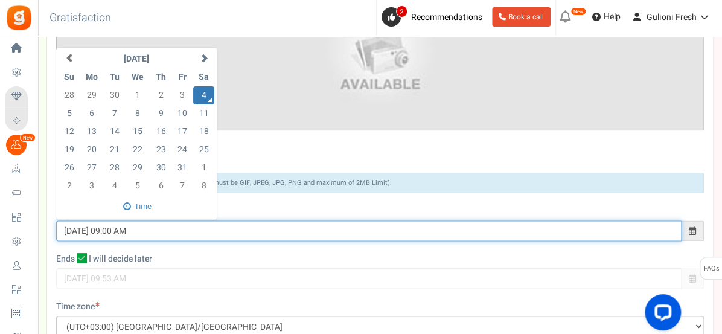
click at [433, 237] on input "03/10/2025 09:00 AM" at bounding box center [369, 230] width 626 height 21
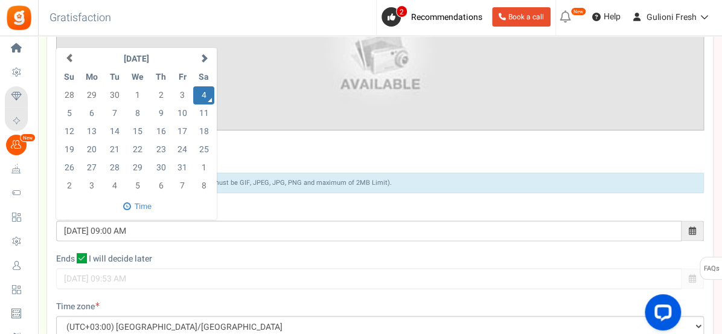
click at [457, 146] on div "Upload Image Tip! Display a catchy title of your contest alongwith the Prize de…" at bounding box center [380, 166] width 648 height 54
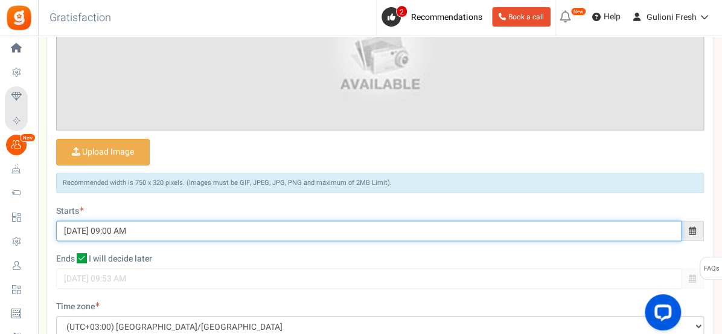
click at [74, 228] on input "[DATE] 09:00 AM" at bounding box center [369, 230] width 626 height 21
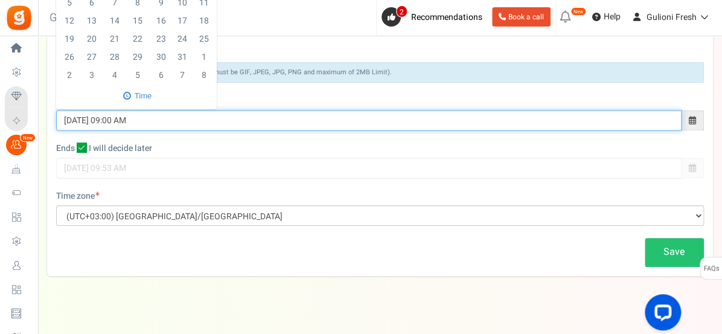
scroll to position [660, 0]
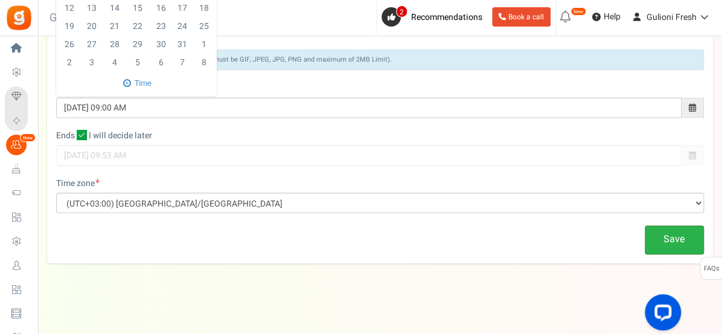
click at [662, 246] on link "Save" at bounding box center [674, 239] width 59 height 28
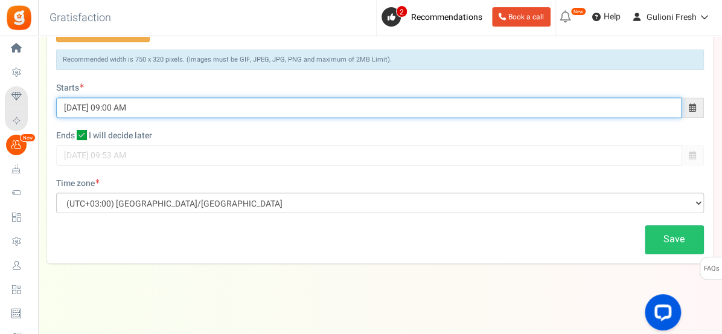
click at [75, 106] on input "[DATE] 09:00 AM" at bounding box center [369, 107] width 626 height 21
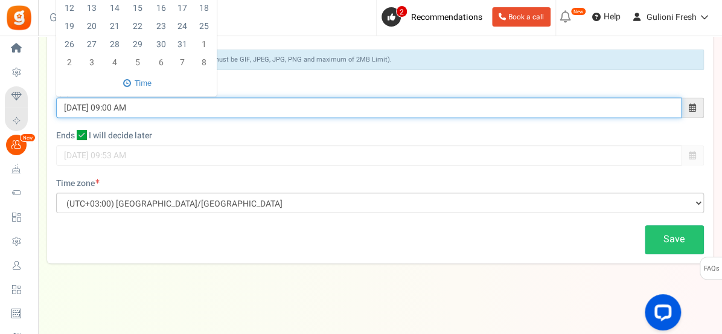
click at [75, 106] on input "[DATE] 09:00 AM" at bounding box center [369, 107] width 626 height 21
click at [74, 105] on input "[DATE] 09:00 AM" at bounding box center [369, 107] width 626 height 21
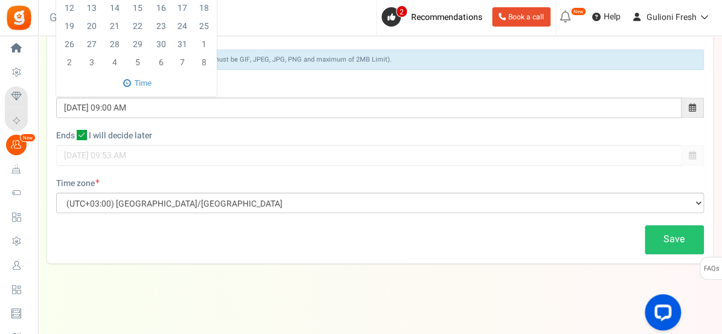
click at [432, 158] on div at bounding box center [380, 155] width 648 height 21
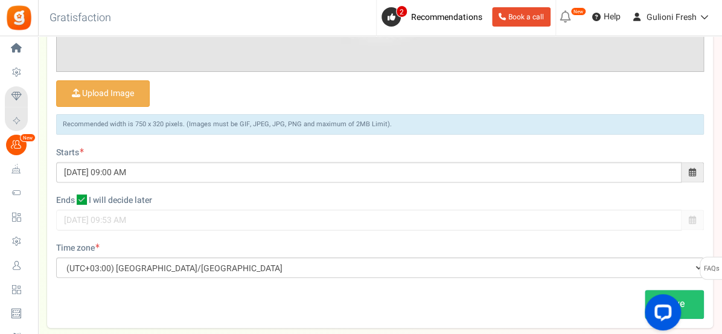
scroll to position [599, 0]
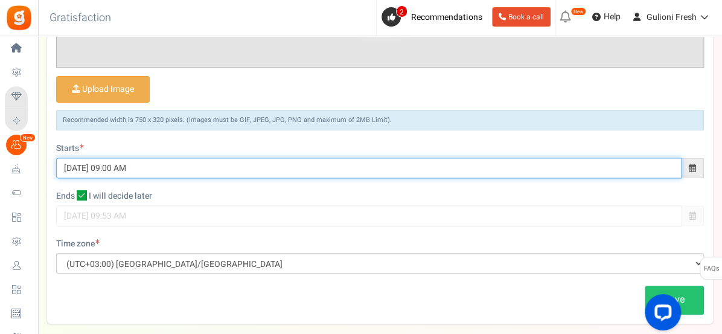
click at [680, 166] on input "[DATE] 09:00 AM" at bounding box center [369, 168] width 626 height 21
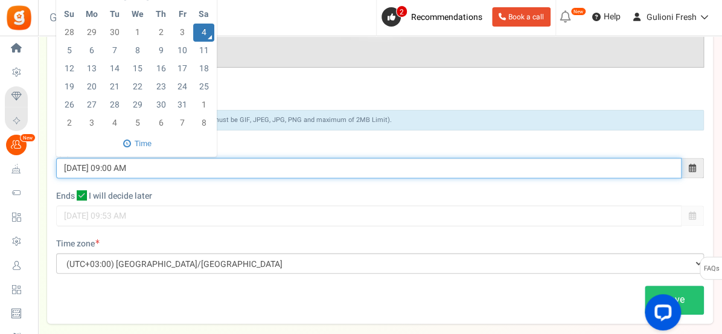
click at [173, 36] on td "3" at bounding box center [182, 33] width 21 height 18
click at [180, 30] on td "3" at bounding box center [182, 33] width 21 height 18
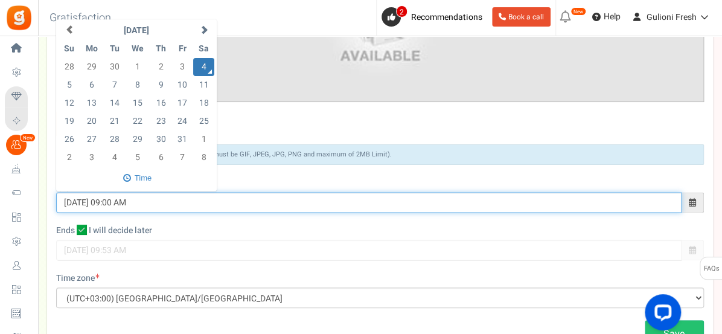
scroll to position [564, 0]
click at [77, 202] on input "[DATE] 09:00 AM" at bounding box center [369, 203] width 626 height 21
click at [75, 198] on input "[DATE] 09:00 AM" at bounding box center [369, 203] width 626 height 21
click at [72, 200] on input "[DATE] 09:00 AM" at bounding box center [369, 203] width 626 height 21
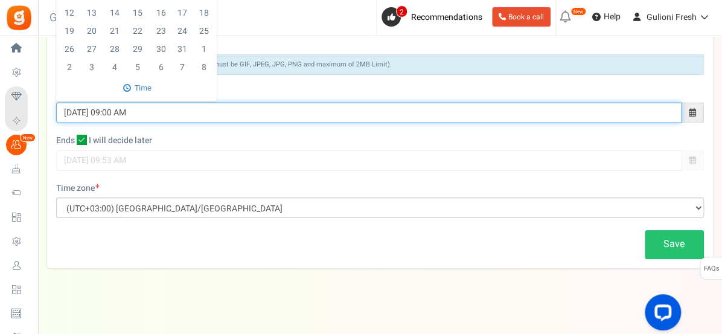
scroll to position [660, 0]
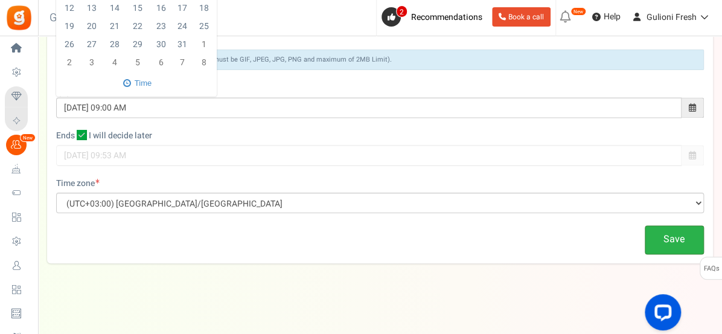
click at [668, 238] on link "Save" at bounding box center [674, 239] width 59 height 28
type input "[DATE] 09:00 AM"
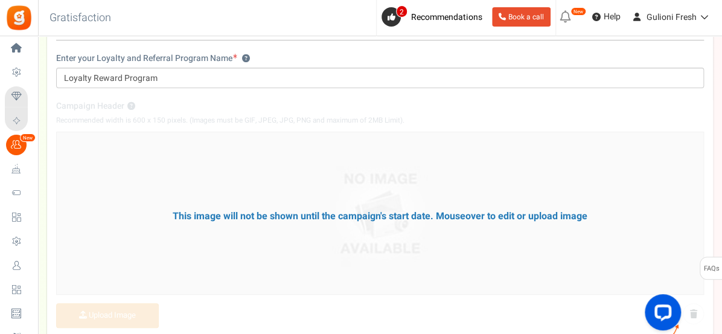
scroll to position [149, 0]
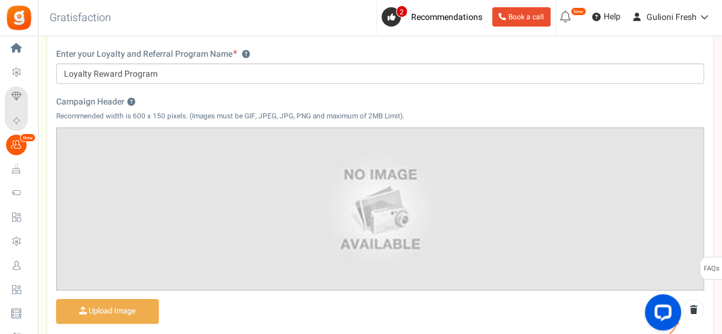
click at [474, 216] on img at bounding box center [380, 209] width 647 height 162
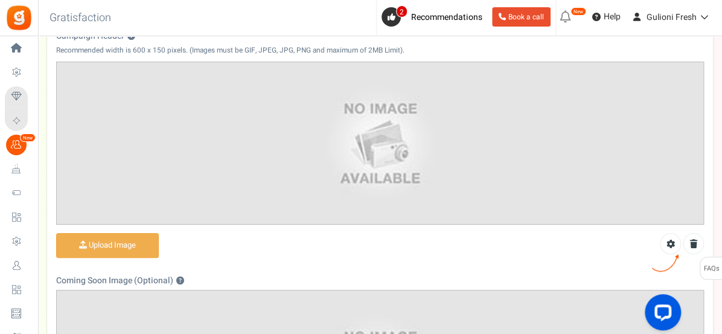
scroll to position [212, 0]
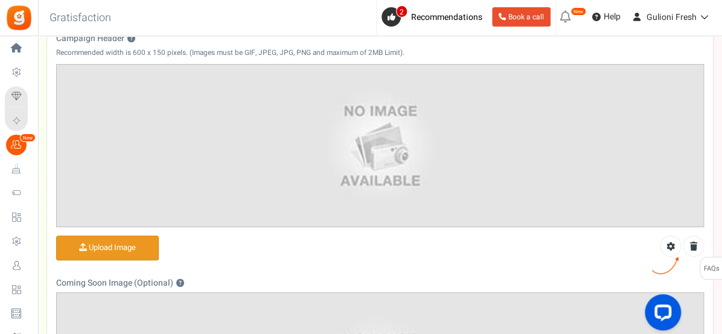
click at [134, 247] on input "Campaign Header ?" at bounding box center [107, 248] width 101 height 24
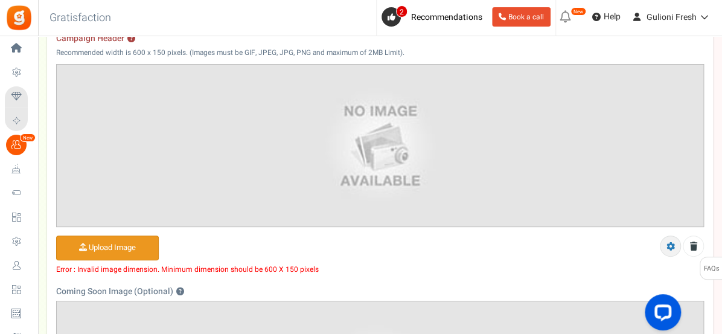
click at [667, 249] on icon at bounding box center [671, 246] width 8 height 8
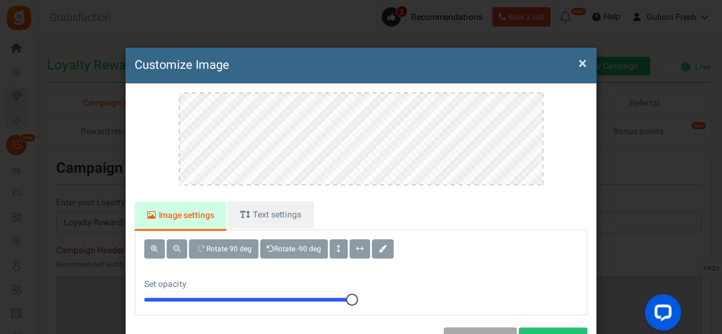
scroll to position [6, 0]
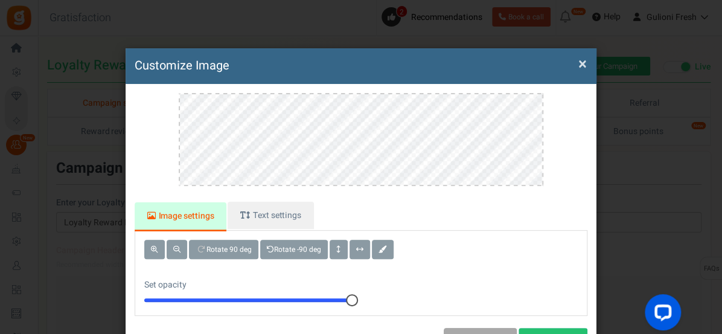
click at [582, 65] on button "×" at bounding box center [583, 64] width 8 height 13
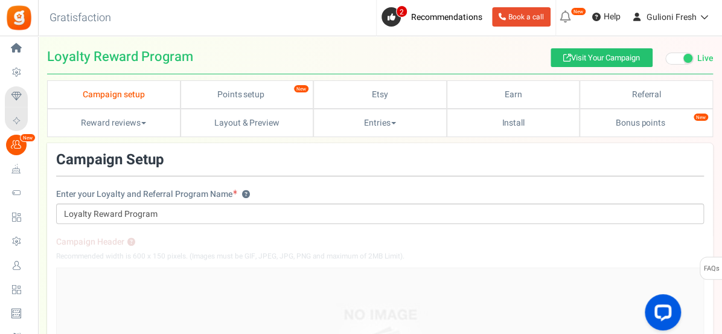
scroll to position [0, 0]
